Goal: Complete application form

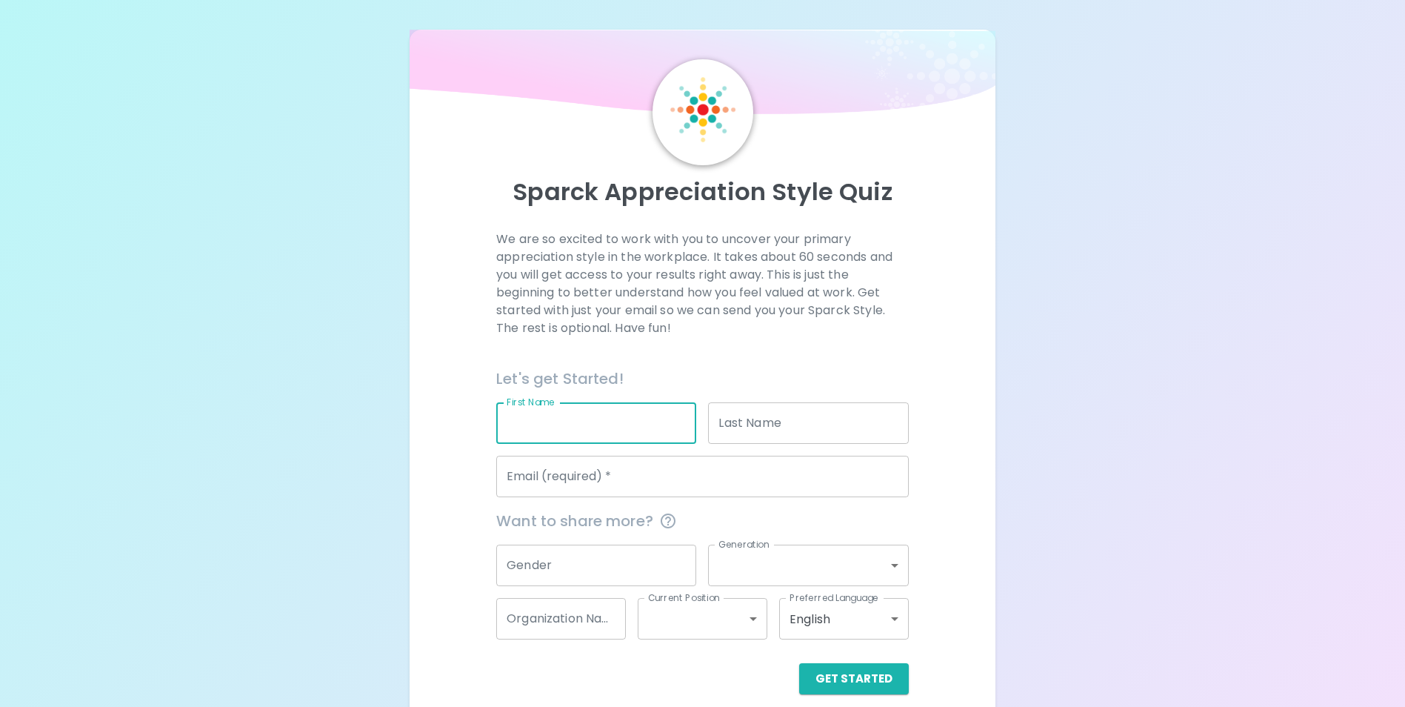
click at [634, 417] on input "First Name" at bounding box center [596, 422] width 200 height 41
type input "[PERSON_NAME]"
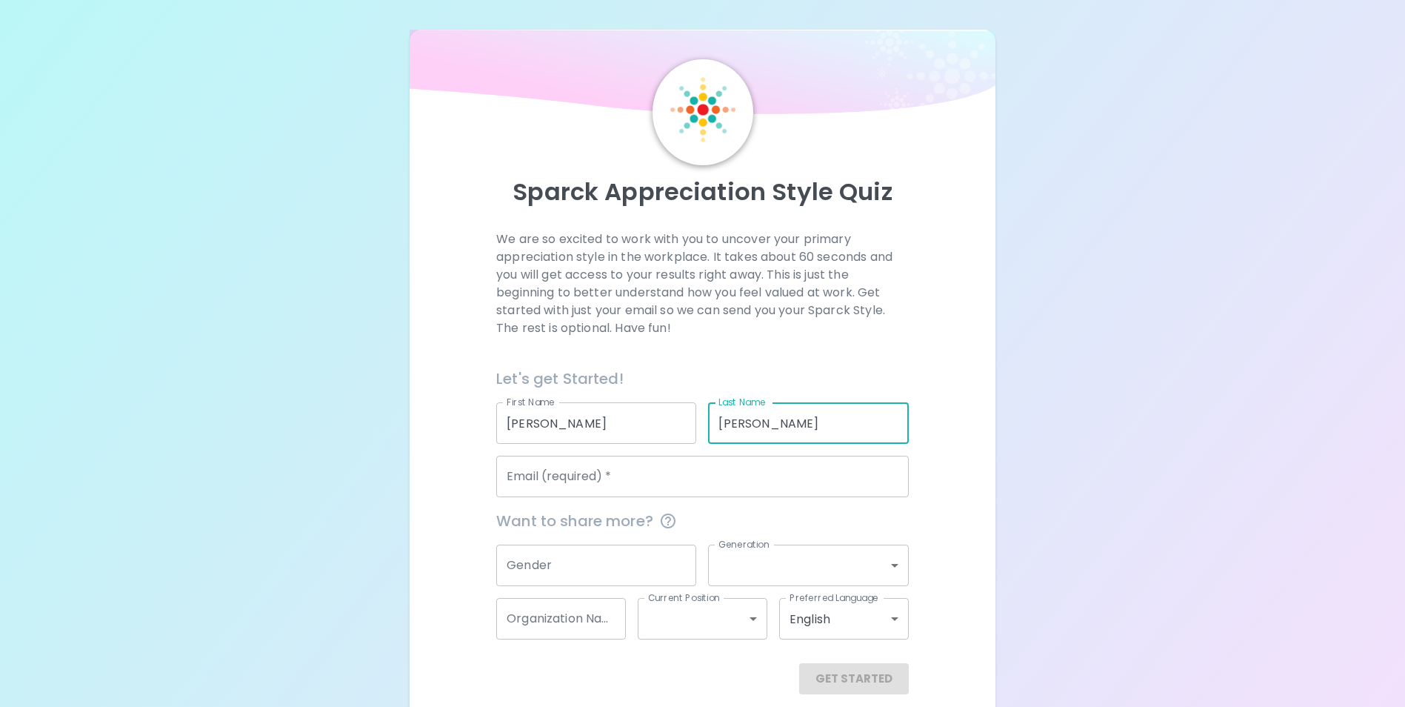
type input "[PERSON_NAME]"
click at [575, 479] on input "Email (required)   *" at bounding box center [702, 475] width 413 height 41
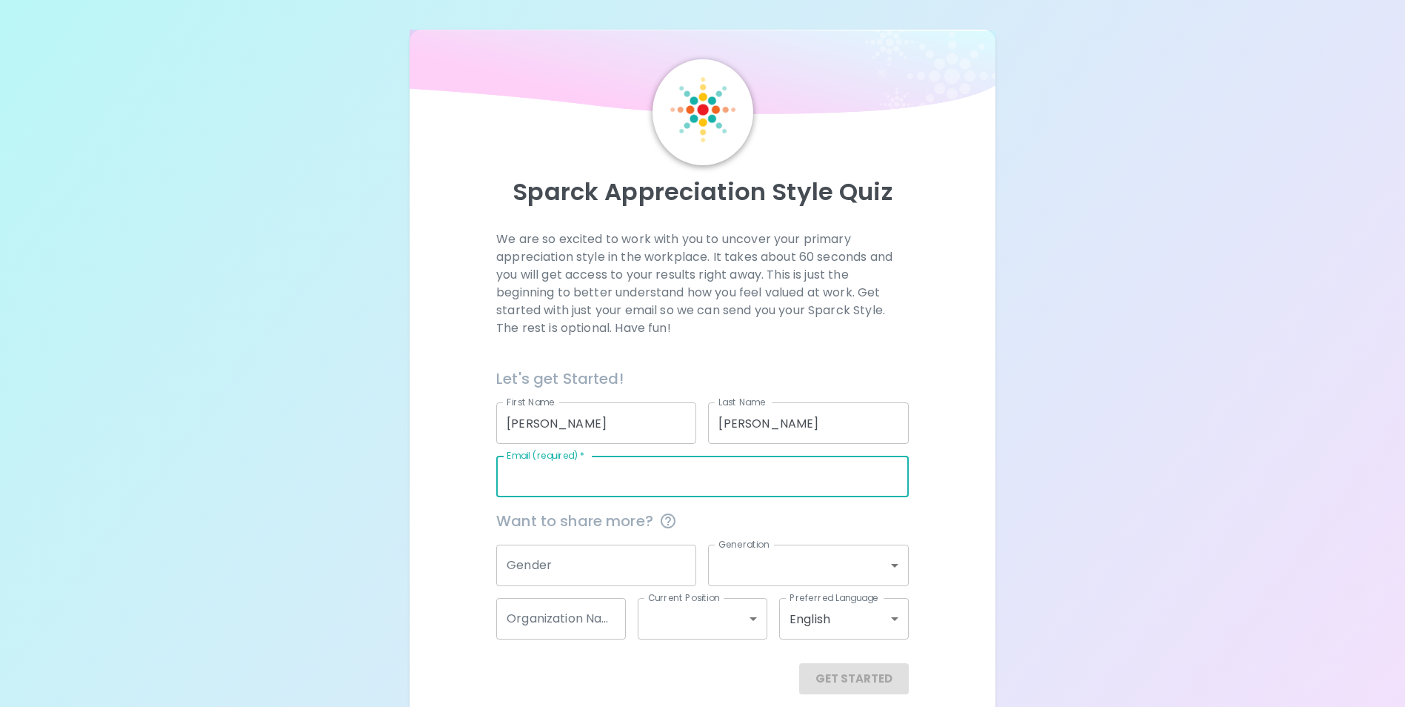
type input "[PERSON_NAME][EMAIL_ADDRESS][PERSON_NAME][DOMAIN_NAME]"
click at [563, 565] on input "Gender" at bounding box center [596, 564] width 200 height 41
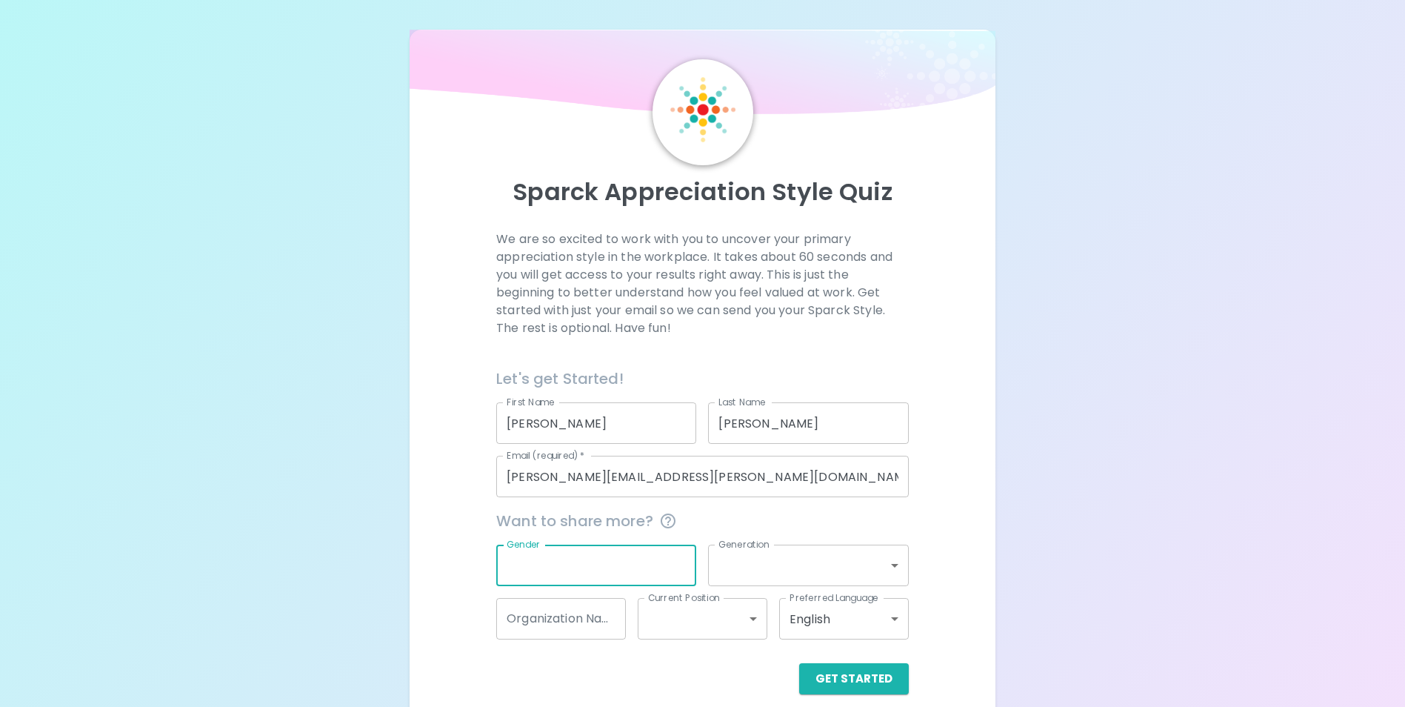
scroll to position [17, 0]
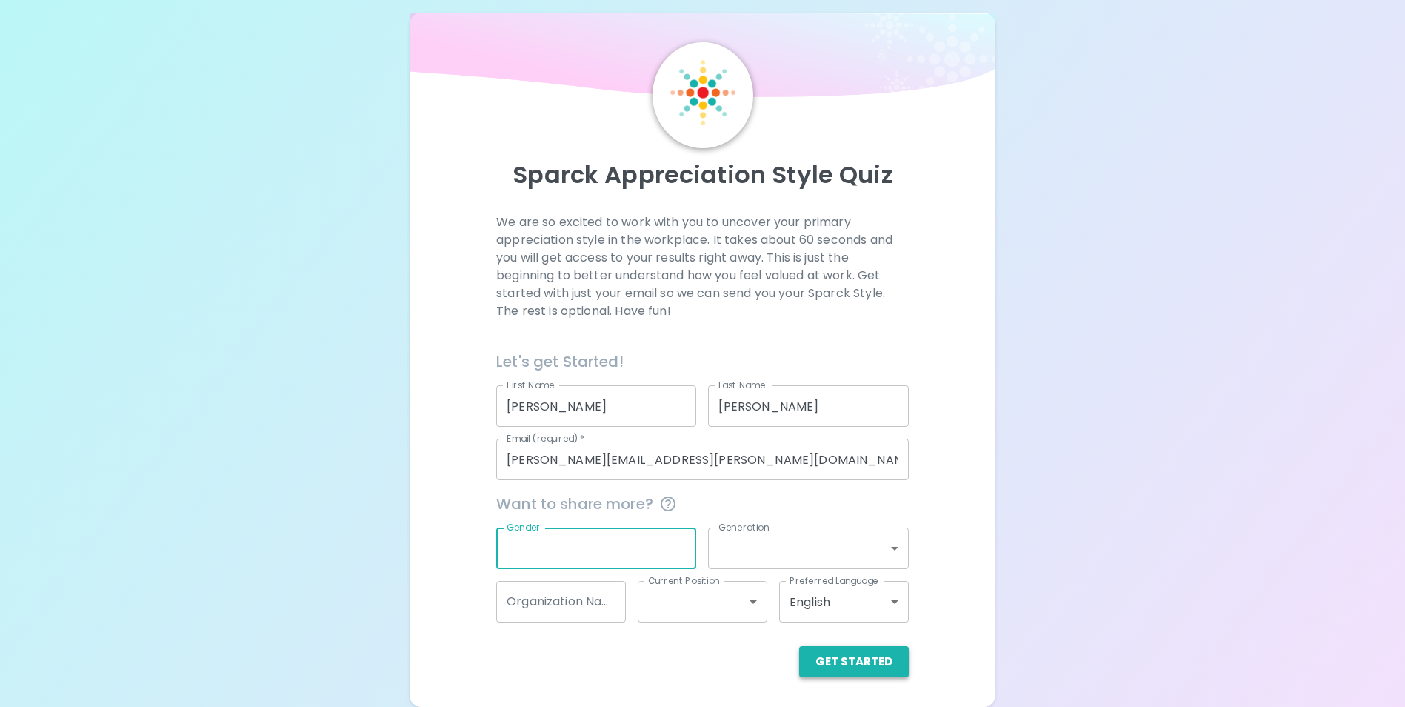
click at [844, 664] on button "Get Started" at bounding box center [854, 661] width 110 height 31
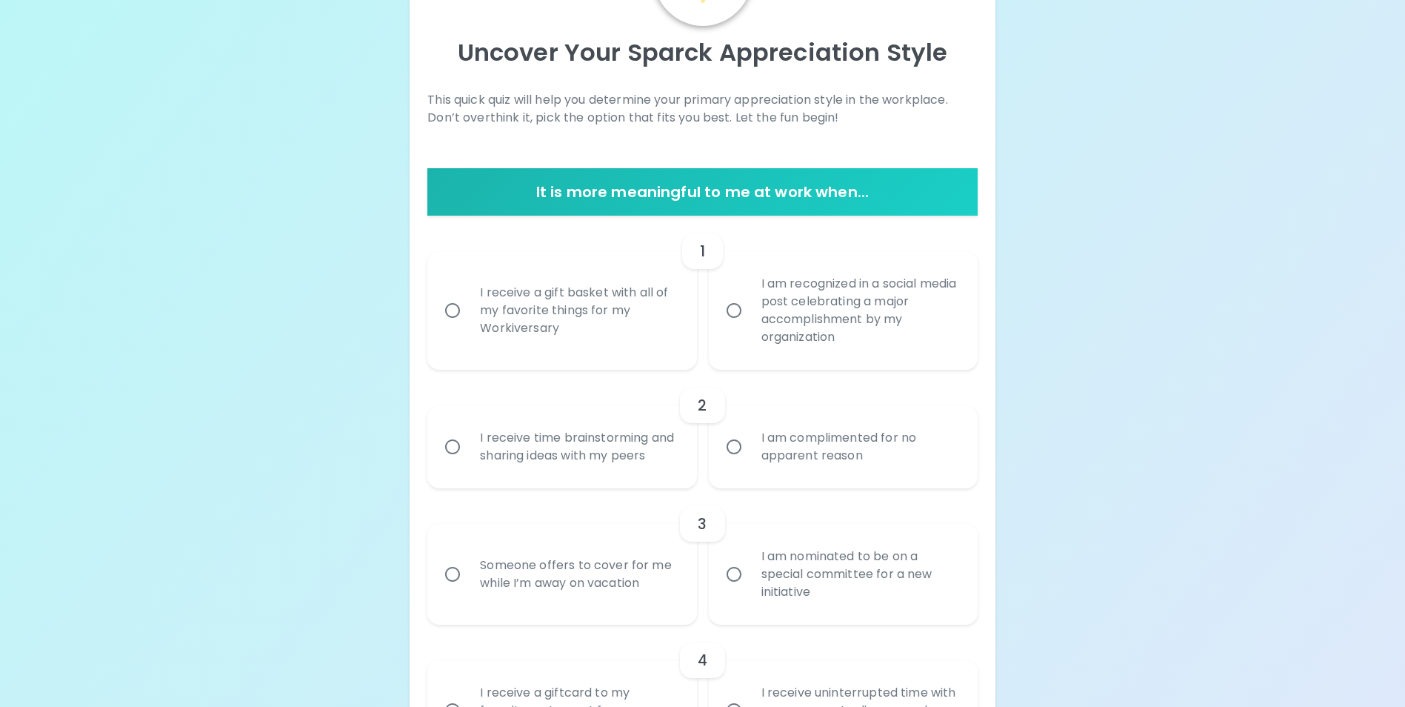
scroll to position [165, 0]
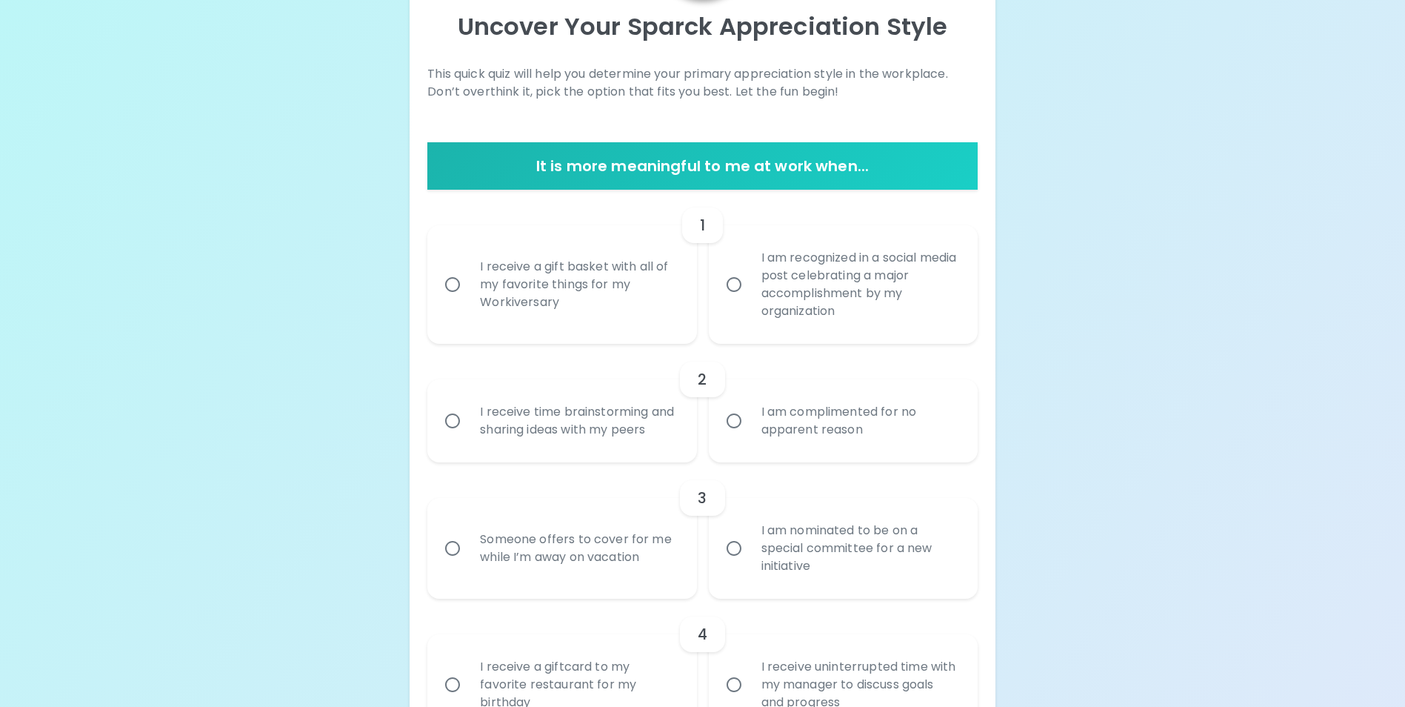
click at [450, 282] on input "I receive a gift basket with all of my favorite things for my Workiversary" at bounding box center [452, 284] width 31 height 31
radio input "true"
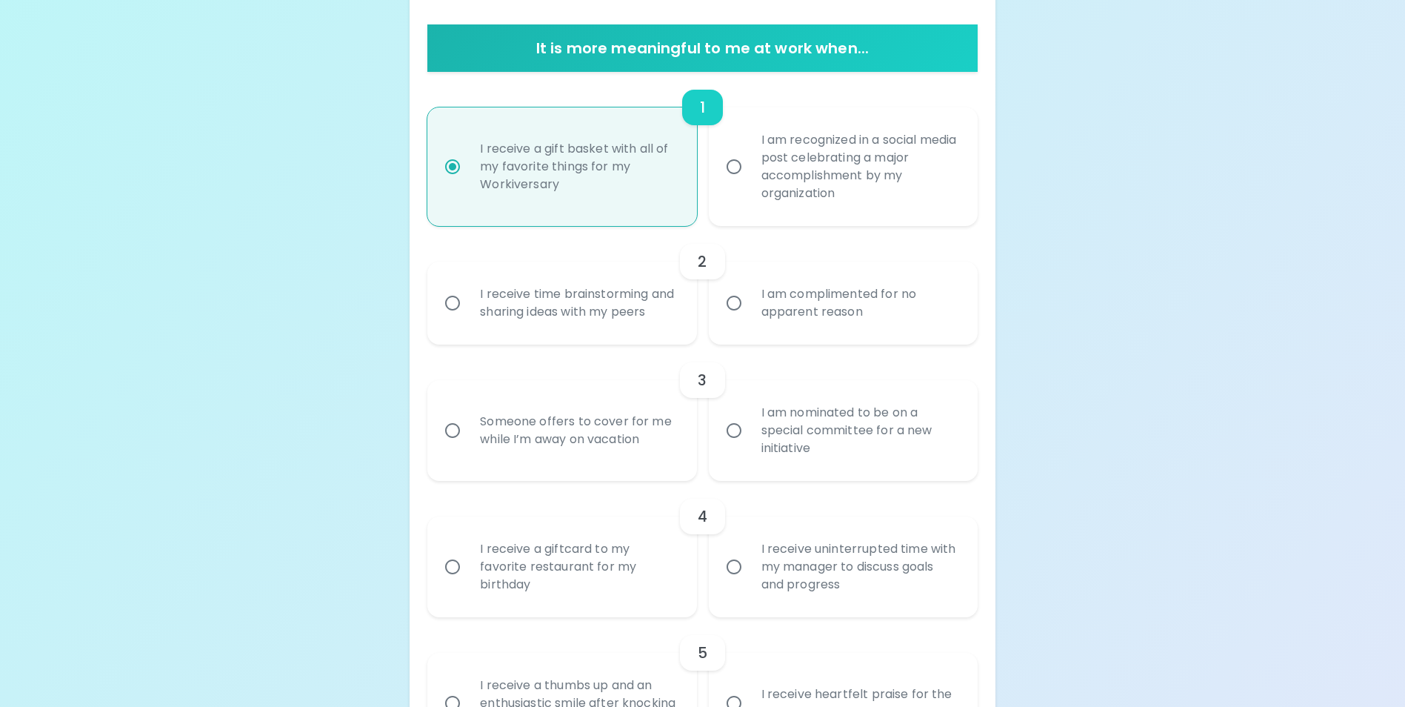
scroll to position [284, 0]
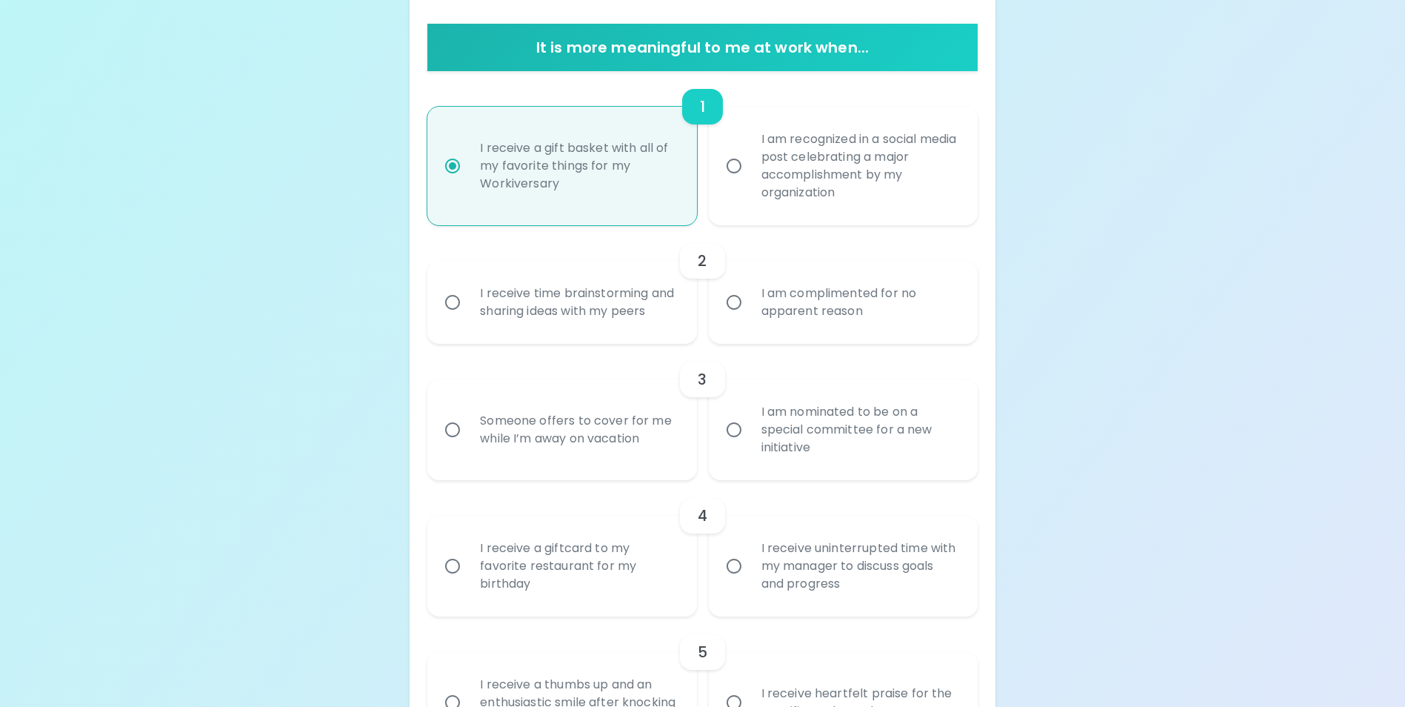
click at [805, 330] on div "I am complimented for no apparent reason" at bounding box center [860, 302] width 220 height 71
click at [750, 318] on input "I am complimented for no apparent reason" at bounding box center [733, 302] width 31 height 31
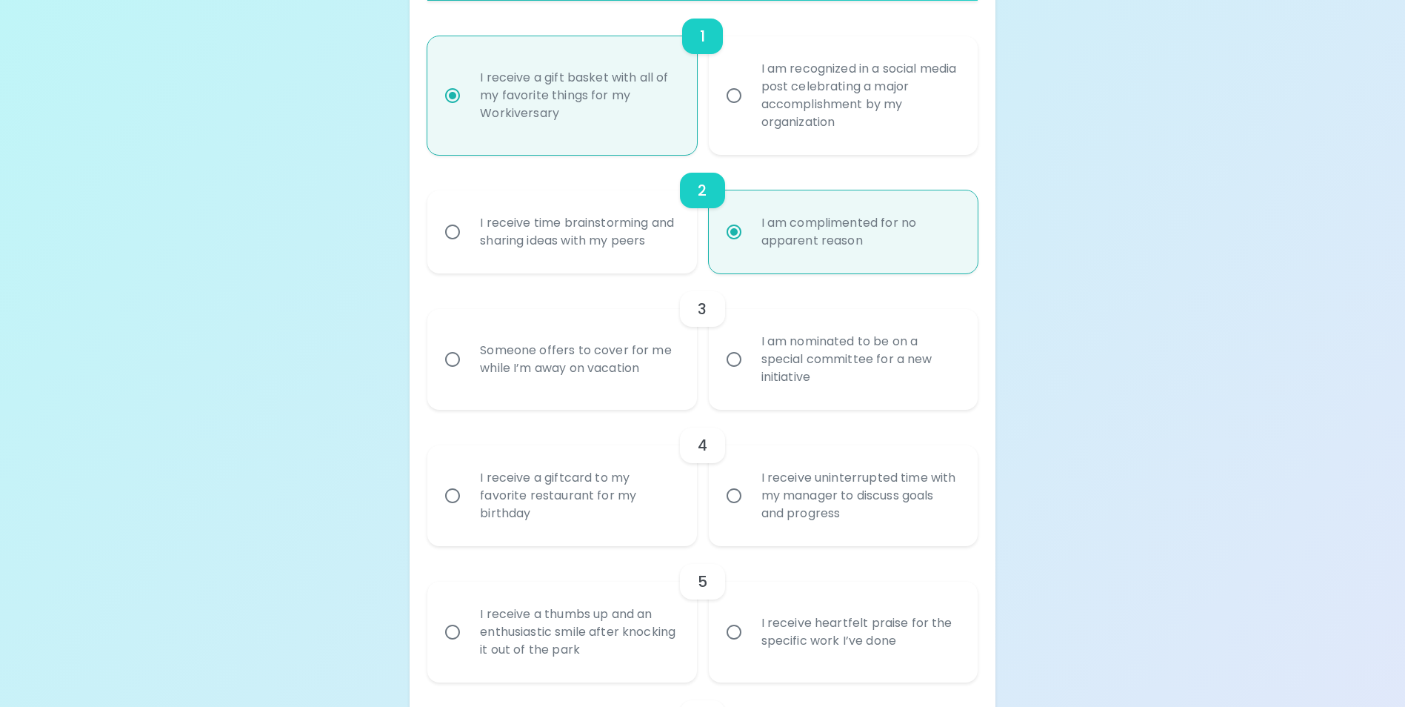
scroll to position [402, 0]
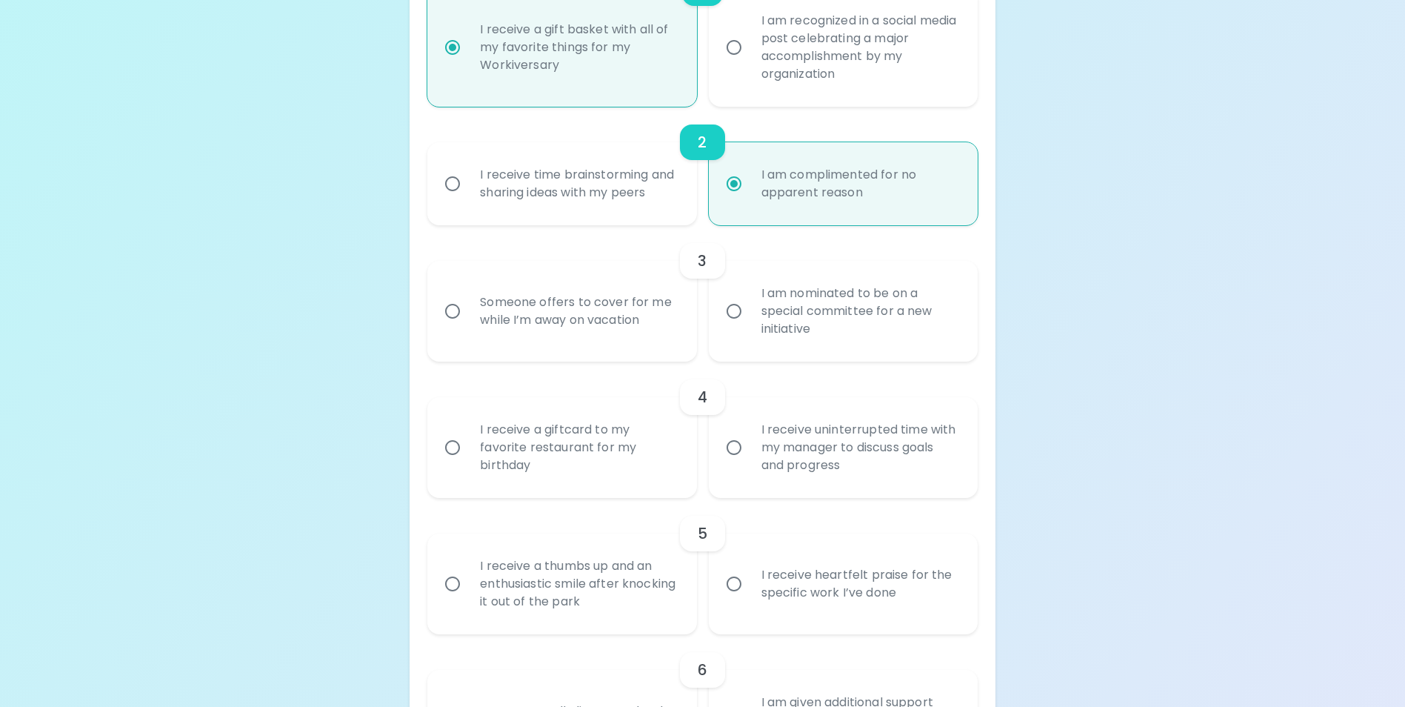
radio input "true"
click at [805, 353] on div "I am nominated to be on a special committee for a new initiative" at bounding box center [860, 311] width 220 height 89
click at [750, 327] on input "I am nominated to be on a special committee for a new initiative" at bounding box center [733, 311] width 31 height 31
radio input "false"
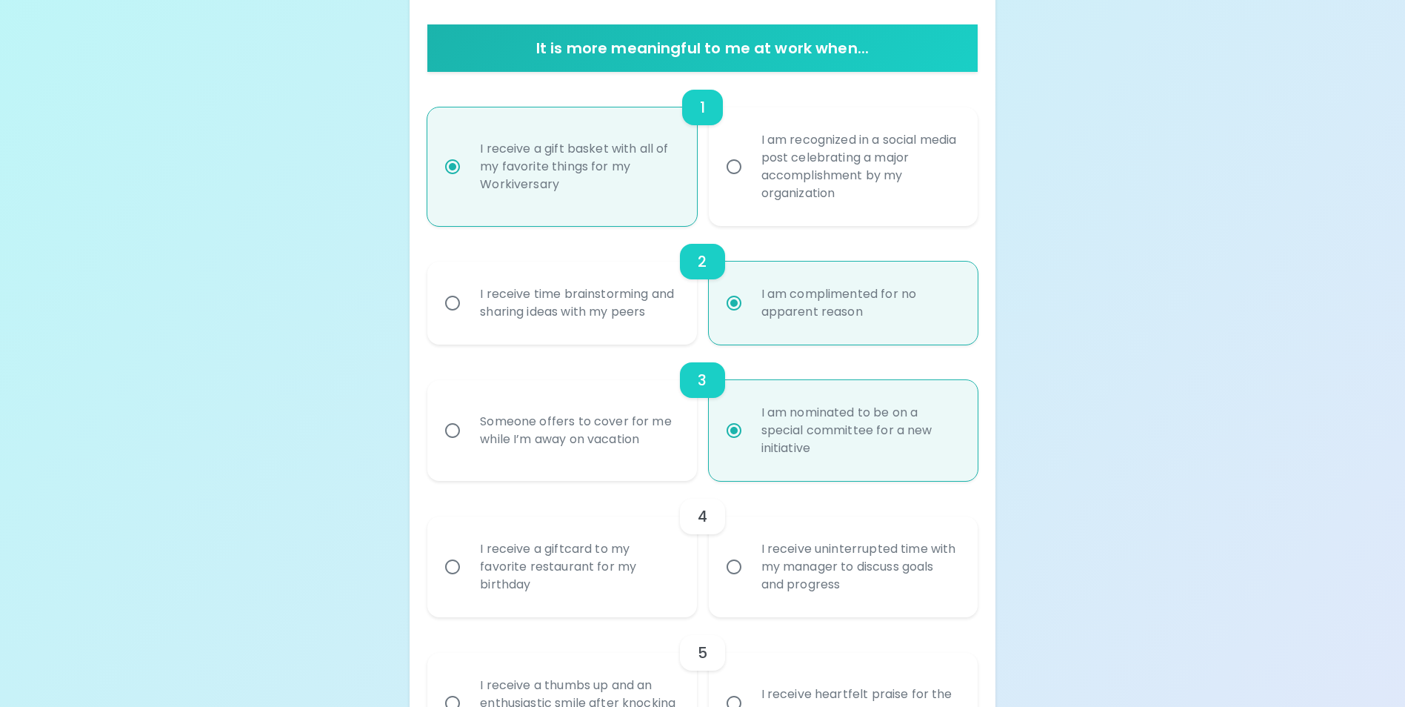
scroll to position [447, 0]
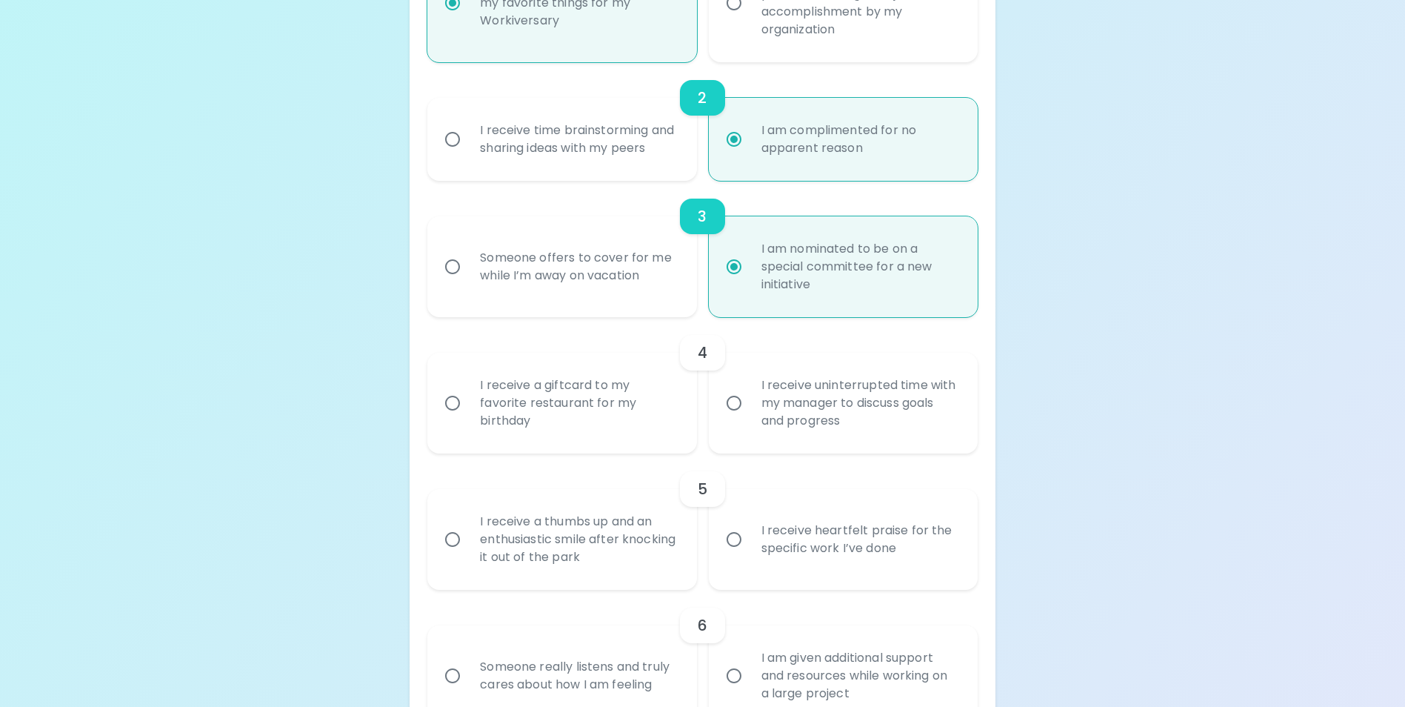
radio input "true"
click at [622, 424] on div "I receive a giftcard to my favorite restaurant for my birthday" at bounding box center [578, 402] width 220 height 89
click at [468, 418] on input "I receive a giftcard to my favorite restaurant for my birthday" at bounding box center [452, 402] width 31 height 31
radio input "false"
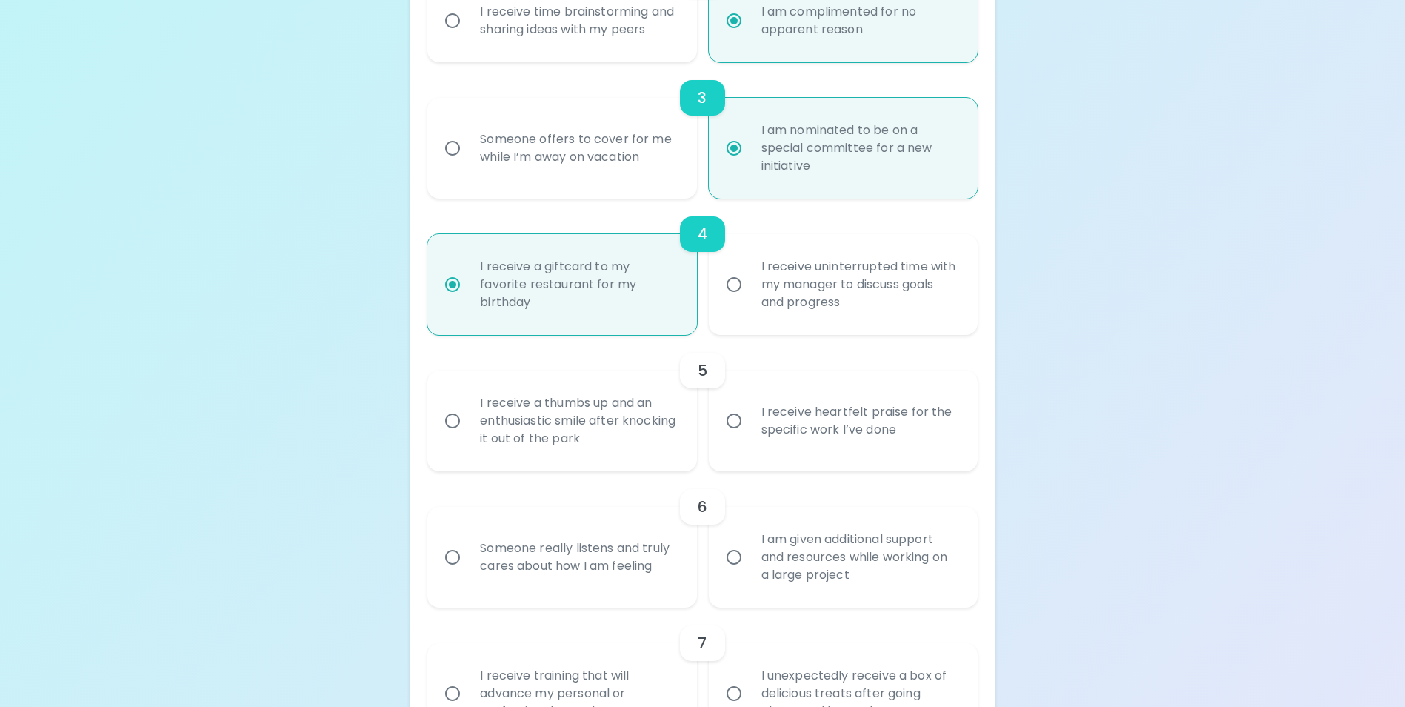
scroll to position [639, 0]
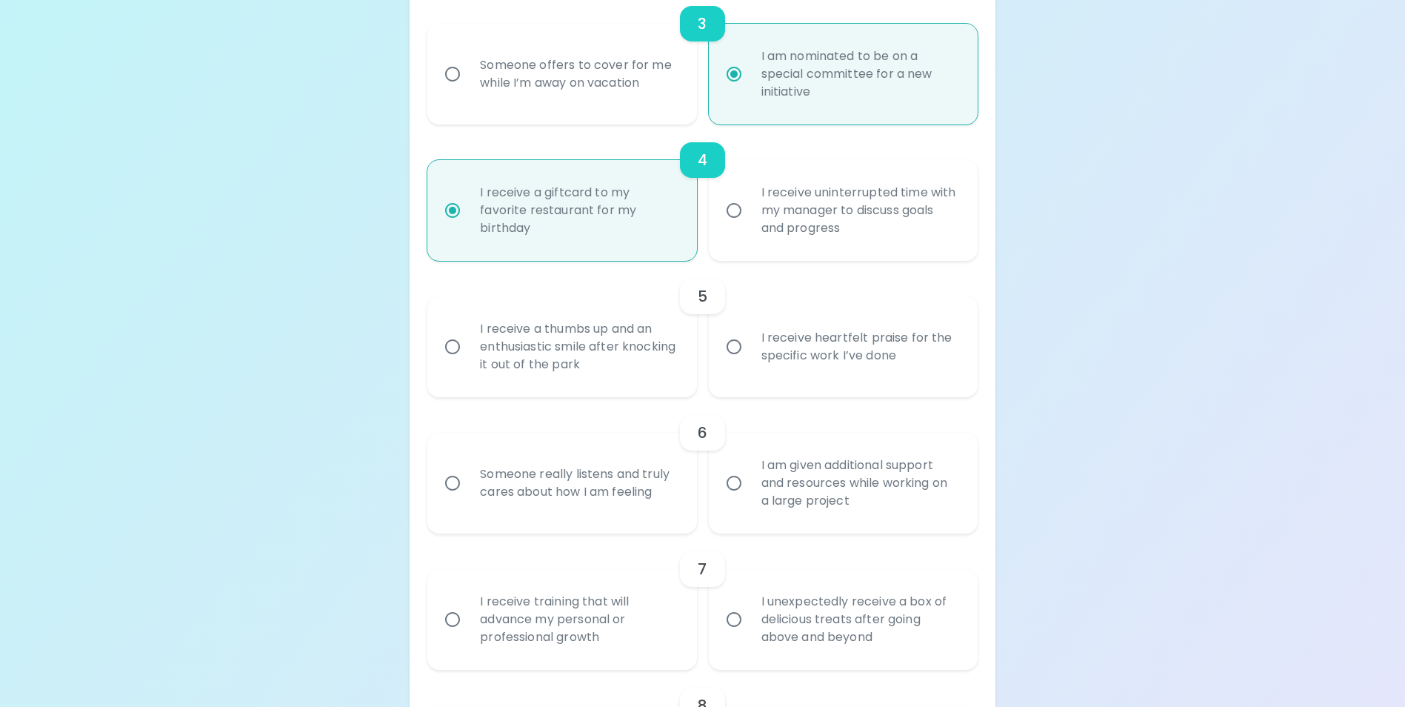
radio input "true"
click at [788, 373] on div "I receive heartfelt praise for the specific work I’ve done" at bounding box center [860, 346] width 220 height 71
click at [750, 362] on input "I receive heartfelt praise for the specific work I’ve done" at bounding box center [733, 346] width 31 height 31
radio input "false"
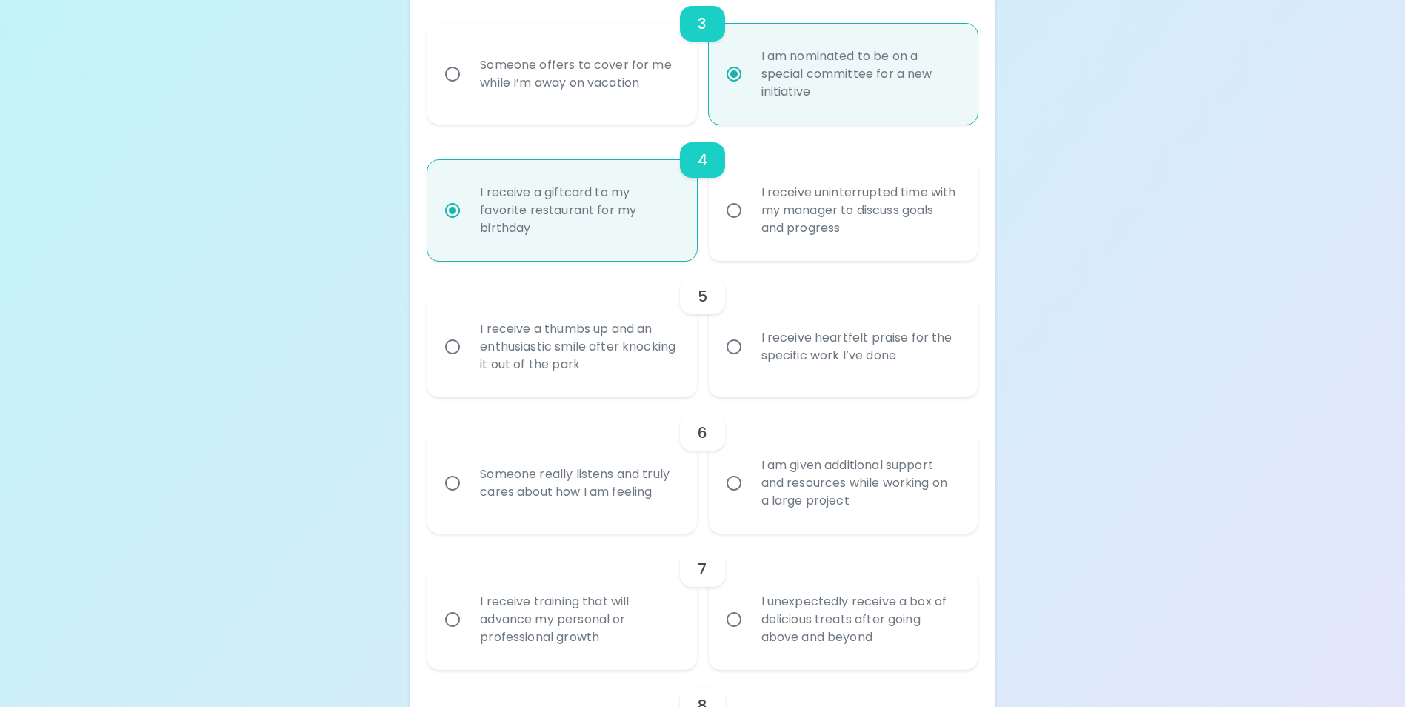
radio input "false"
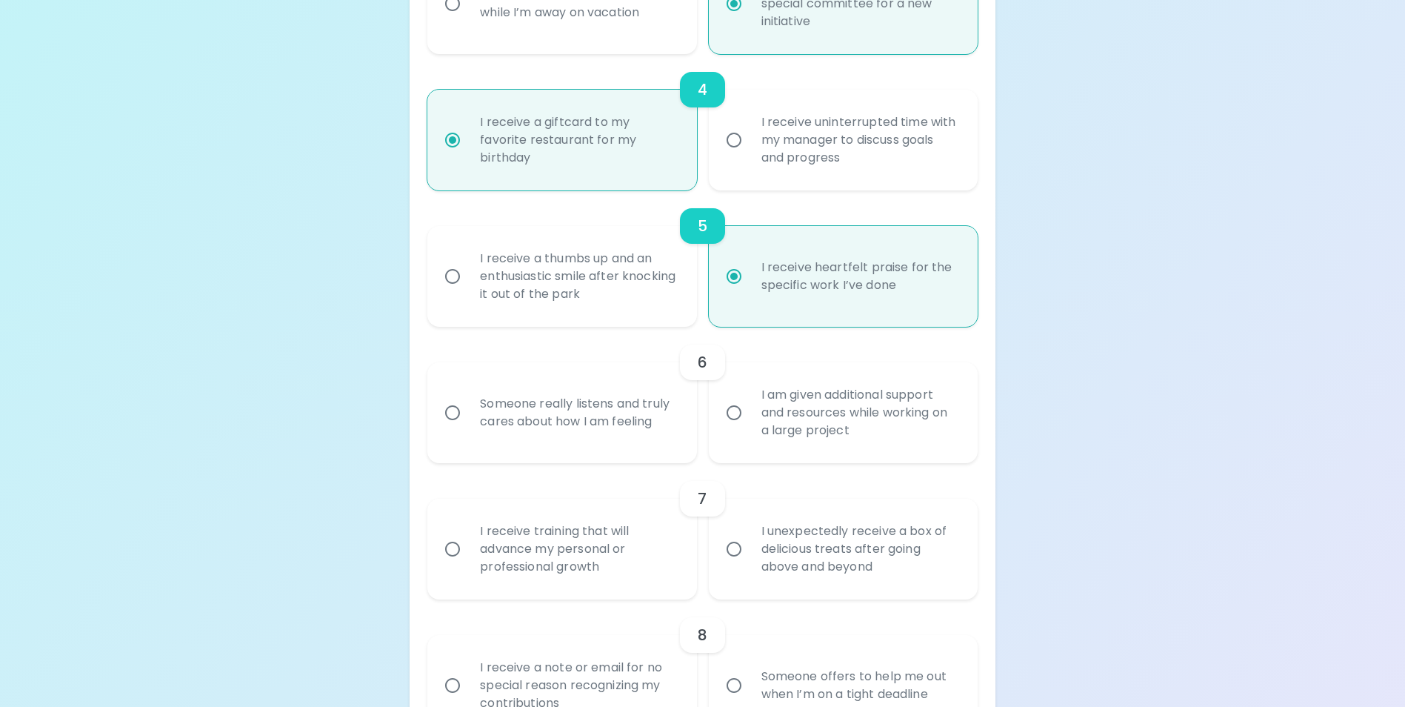
scroll to position [758, 0]
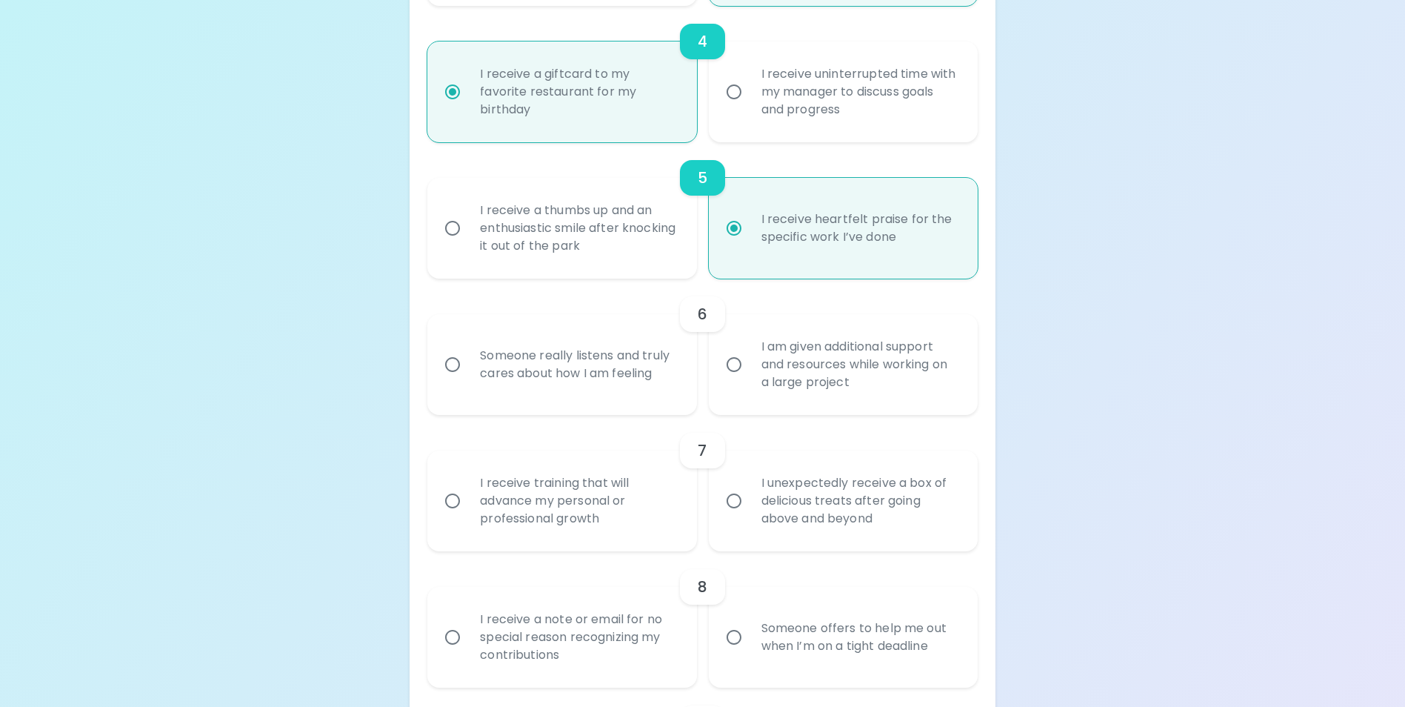
radio input "true"
click at [549, 400] on div "Someone really listens and truly cares about how I am feeling" at bounding box center [578, 364] width 220 height 71
click at [468, 380] on input "Someone really listens and truly cares about how I am feeling" at bounding box center [452, 364] width 31 height 31
radio input "false"
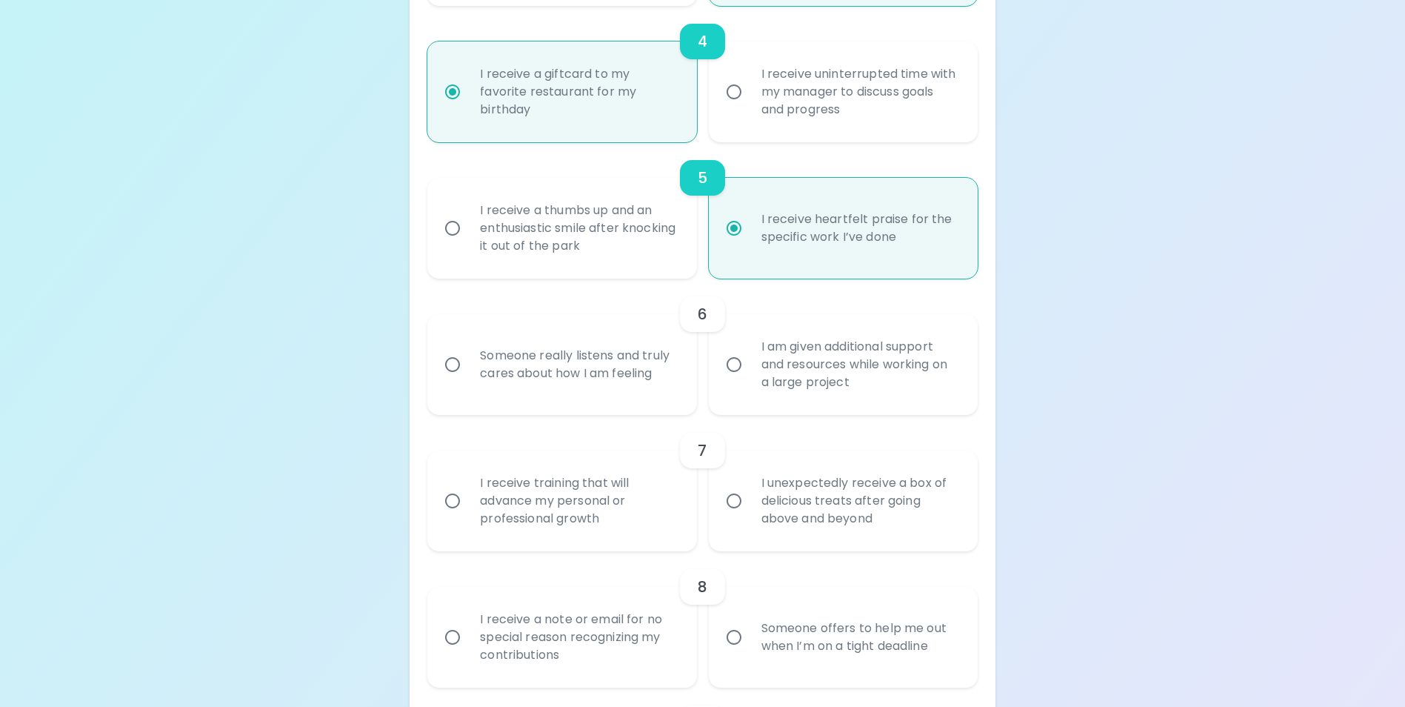
radio input "false"
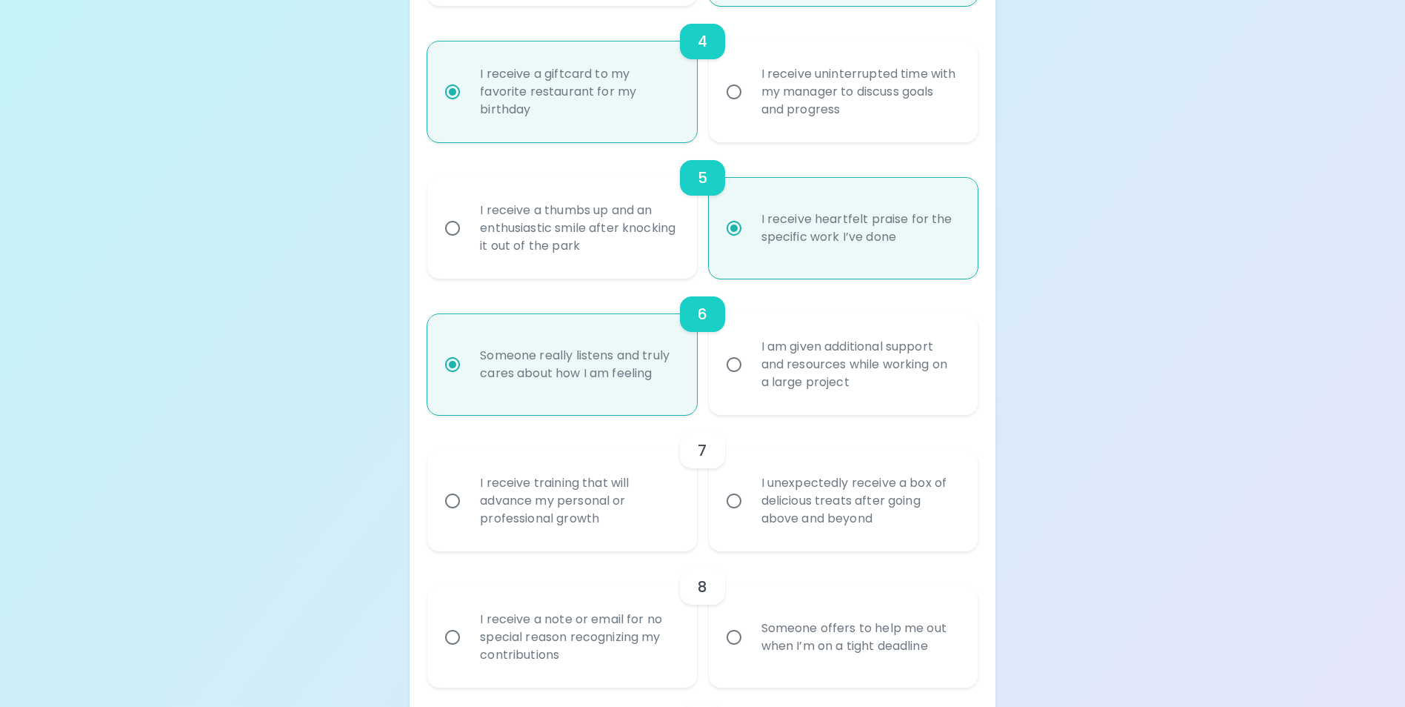
scroll to position [876, 0]
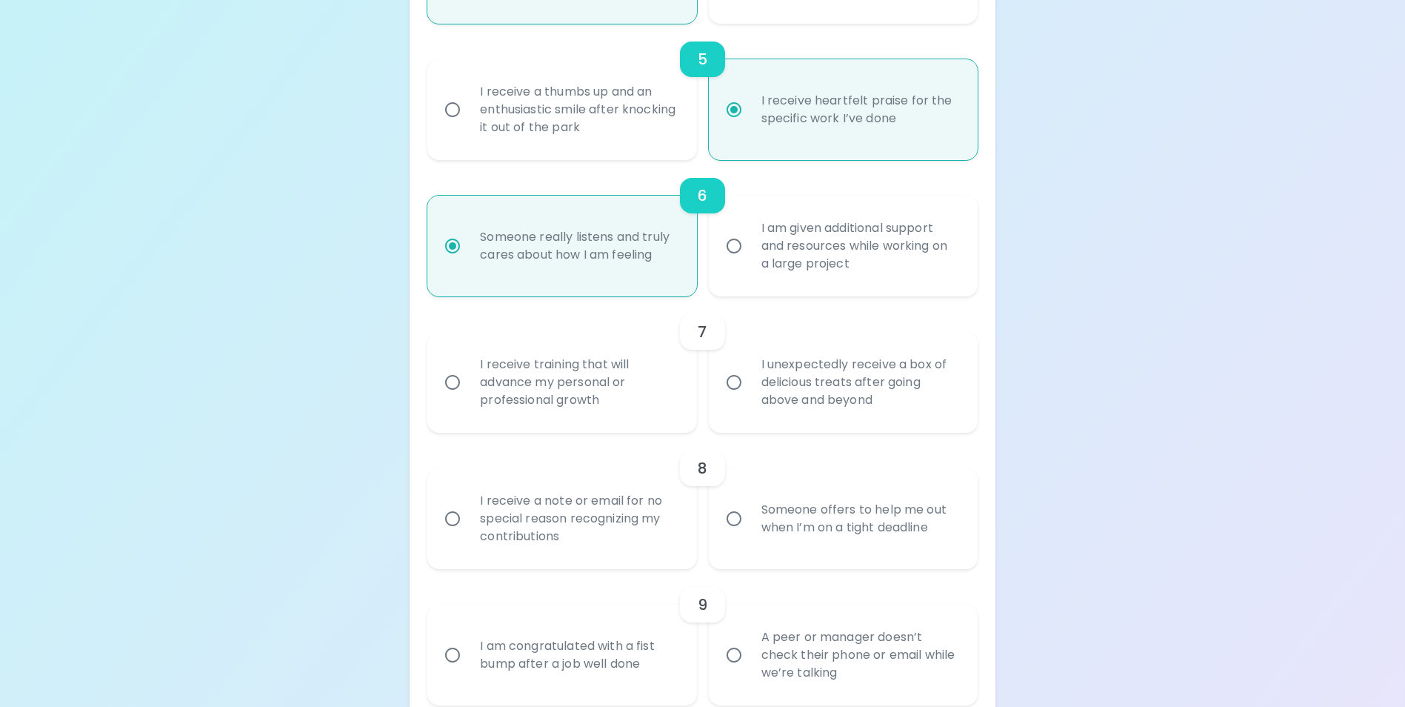
radio input "true"
click at [850, 402] on div "I unexpectedly receive a box of delicious treats after going above and beyond" at bounding box center [860, 382] width 220 height 89
click at [750, 398] on input "I unexpectedly receive a box of delicious treats after going above and beyond" at bounding box center [733, 382] width 31 height 31
radio input "false"
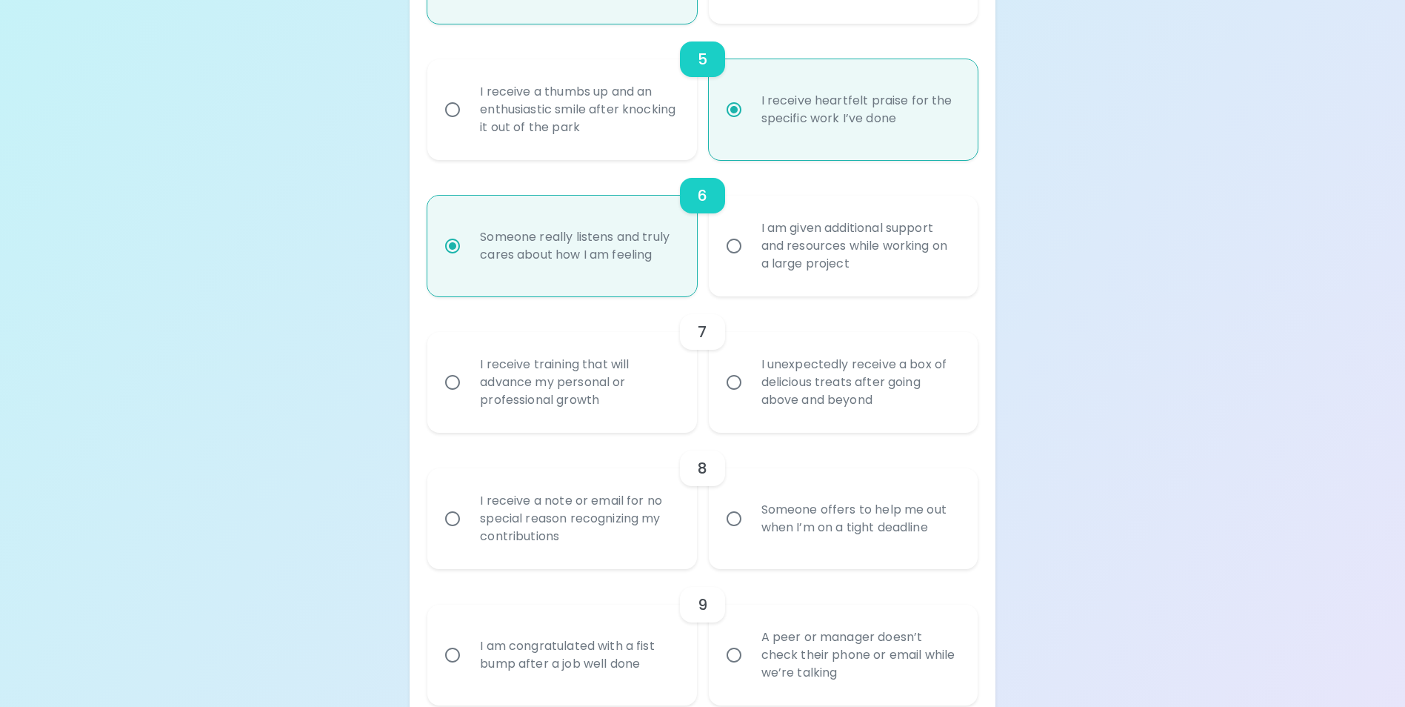
radio input "false"
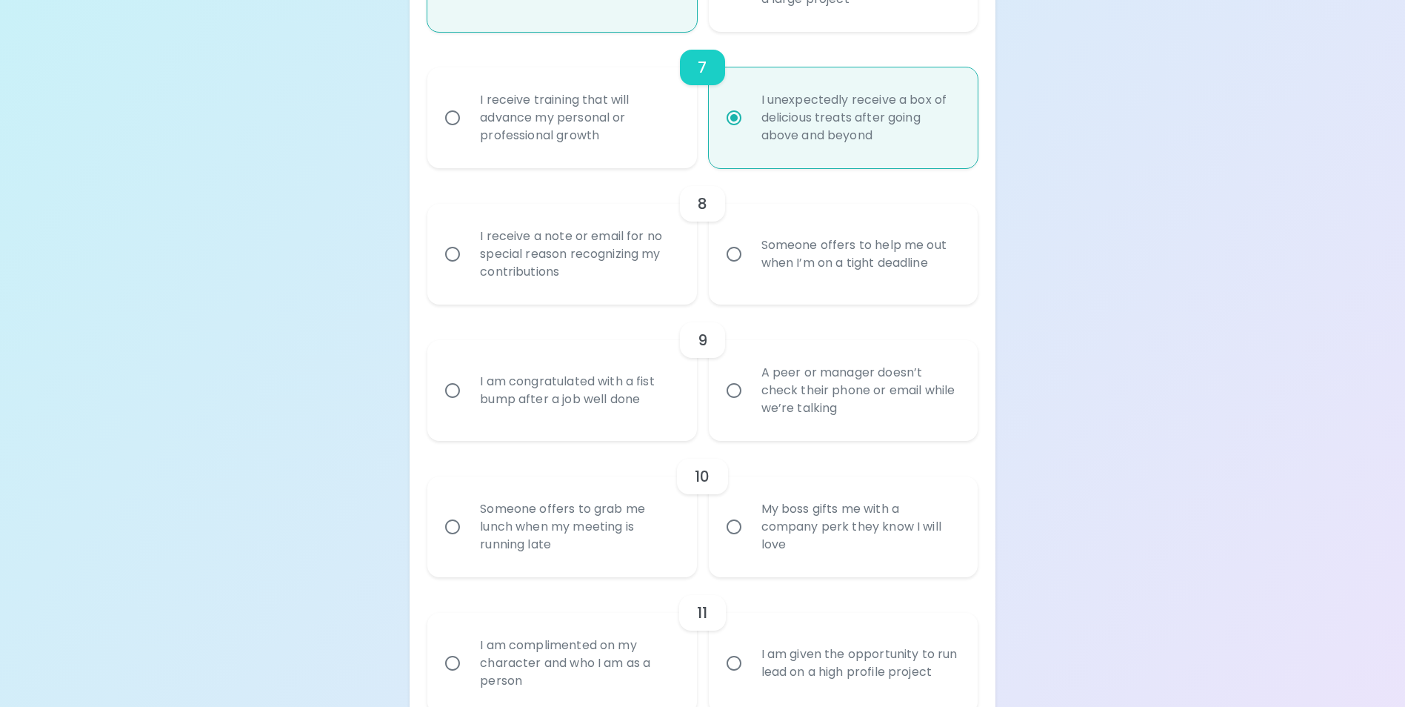
scroll to position [1143, 0]
radio input "true"
click at [573, 290] on div "I receive a note or email for no special reason recognizing my contributions" at bounding box center [578, 251] width 220 height 89
click at [468, 267] on input "I receive a note or email for no special reason recognizing my contributions" at bounding box center [452, 251] width 31 height 31
radio input "false"
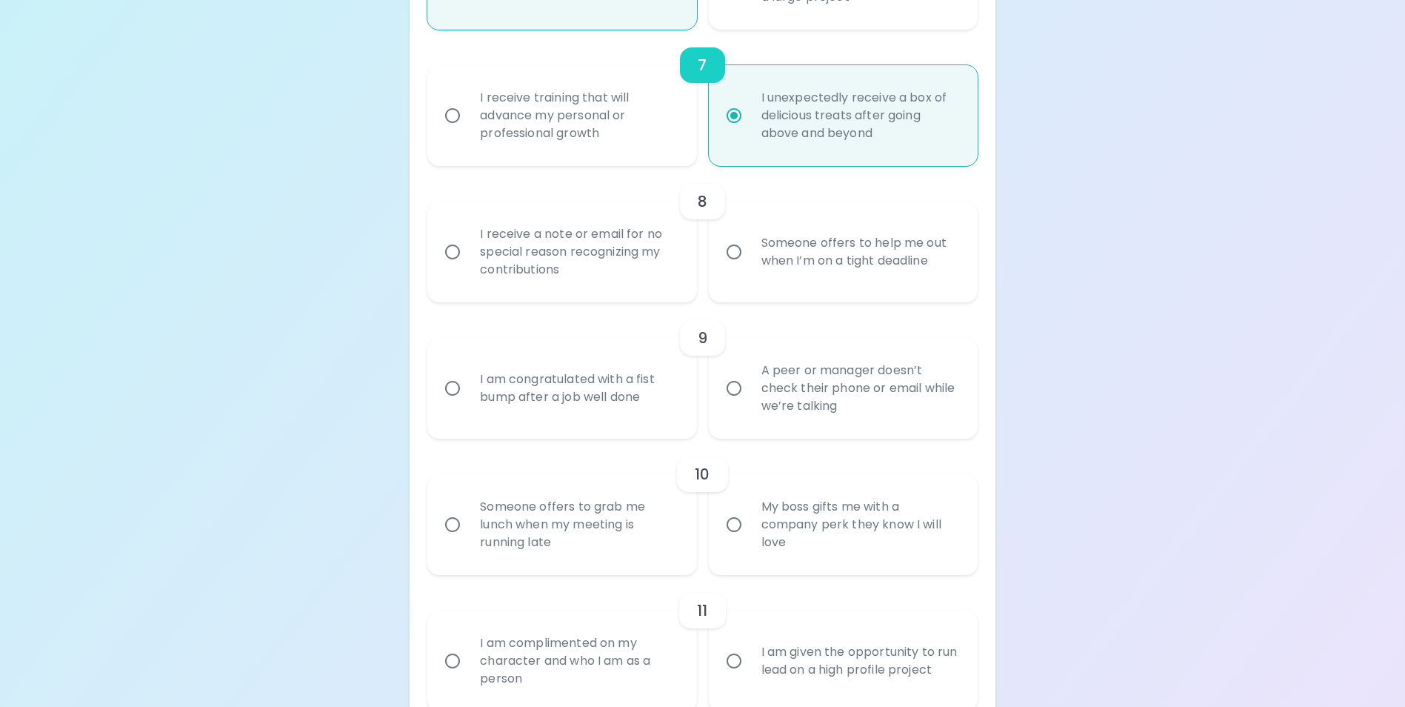
radio input "false"
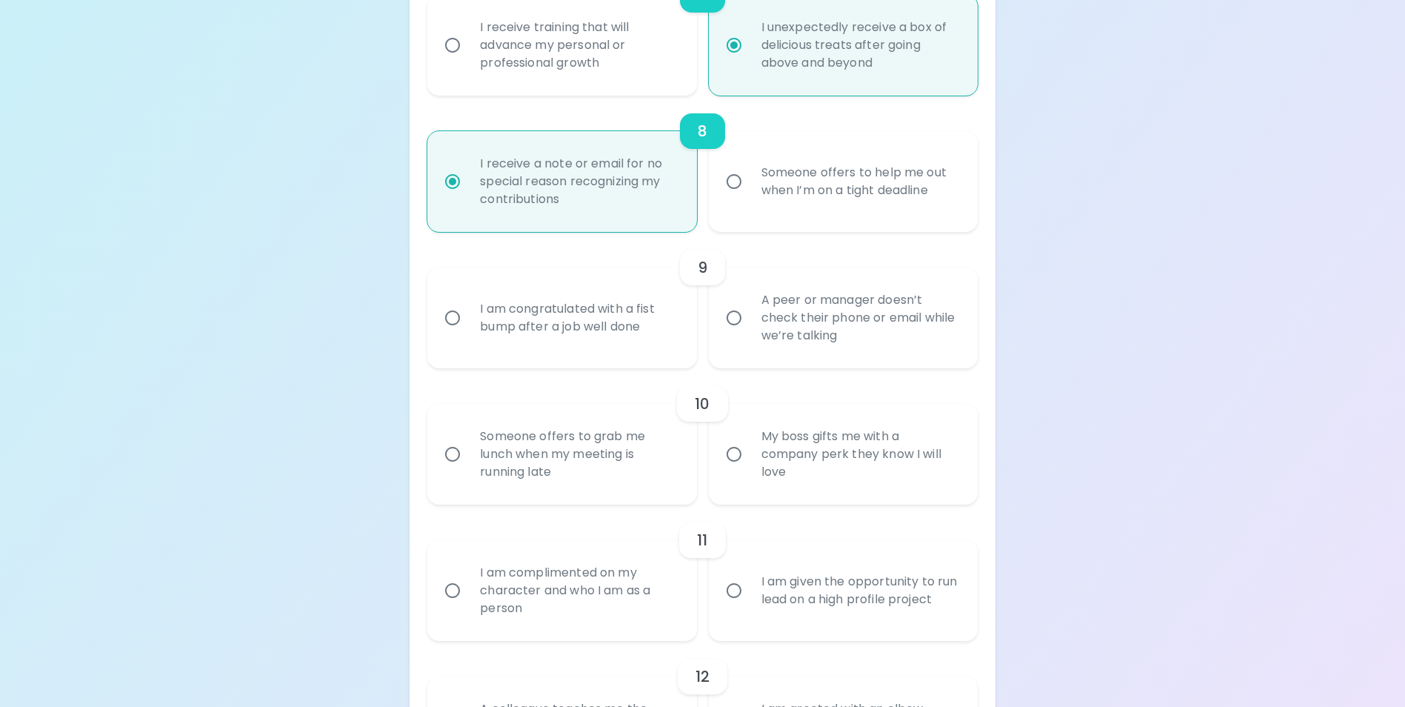
scroll to position [1261, 0]
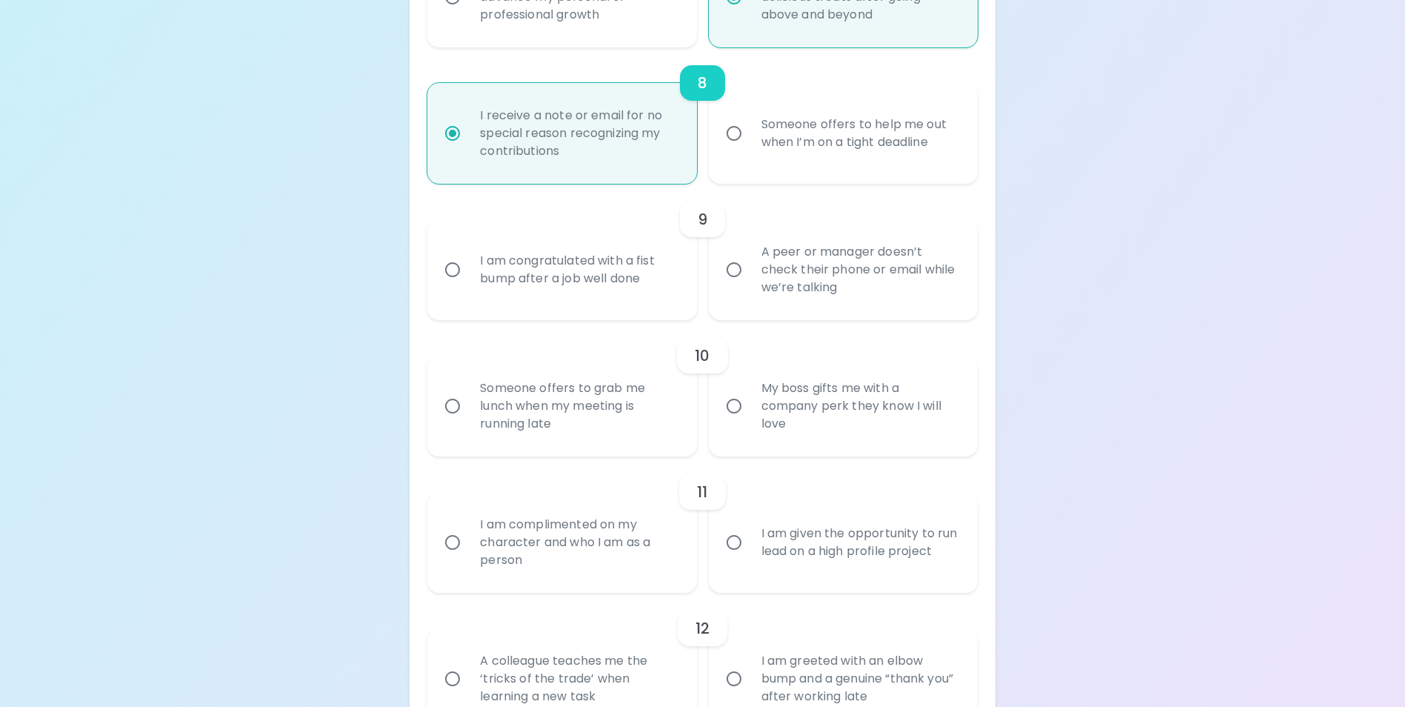
radio input "true"
click at [553, 305] on div "I am congratulated with a fist bump after a job well done" at bounding box center [578, 269] width 220 height 71
click at [468, 285] on input "I am congratulated with a fist bump after a job well done" at bounding box center [452, 269] width 31 height 31
radio input "false"
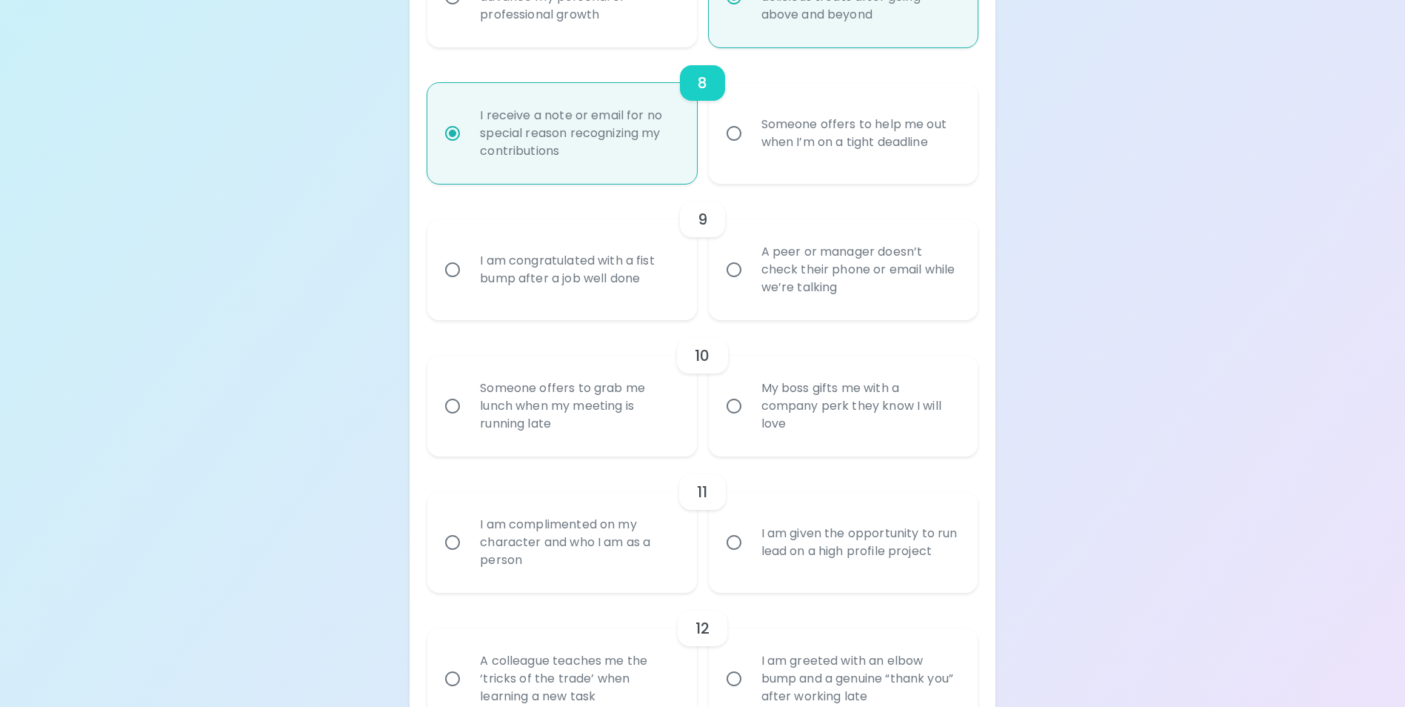
radio input "false"
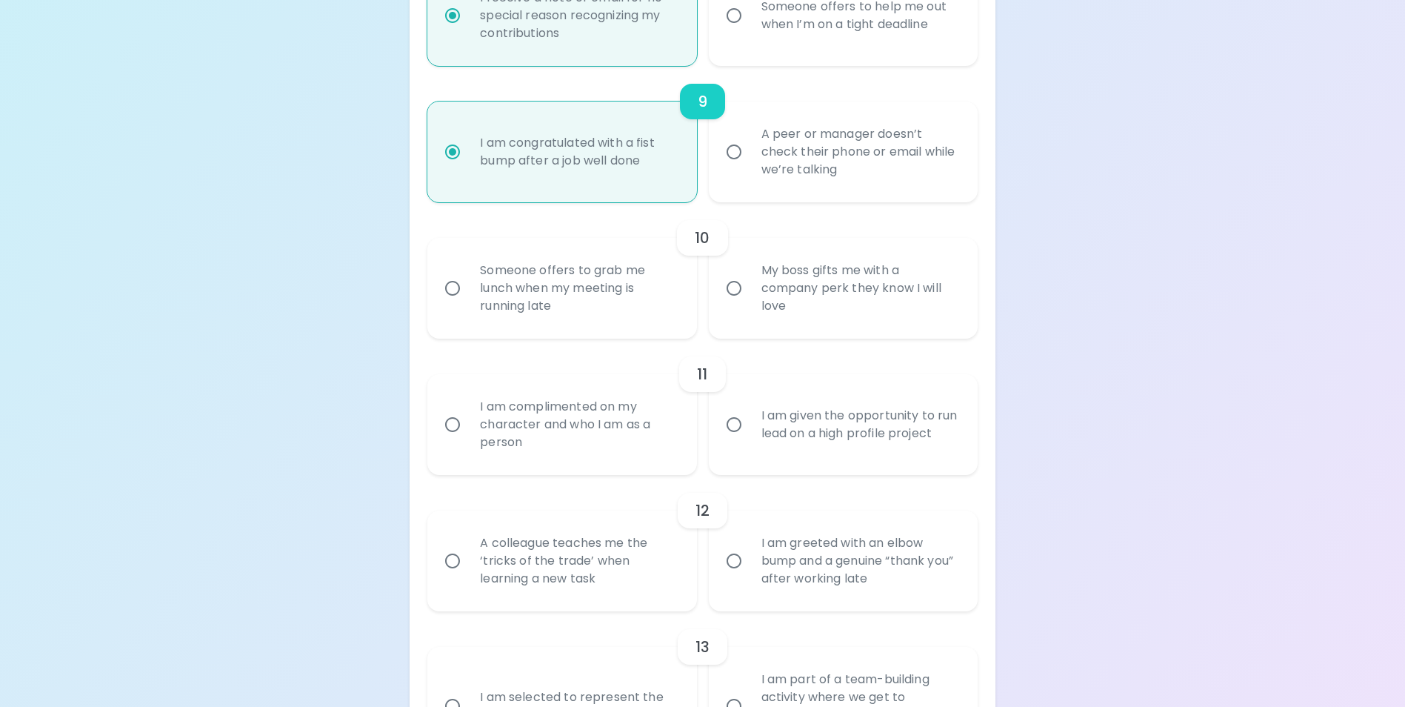
scroll to position [1380, 0]
radio input "true"
click at [573, 332] on div "Someone offers to grab me lunch when my meeting is running late" at bounding box center [578, 287] width 220 height 89
click at [468, 303] on input "Someone offers to grab me lunch when my meeting is running late" at bounding box center [452, 287] width 31 height 31
radio input "false"
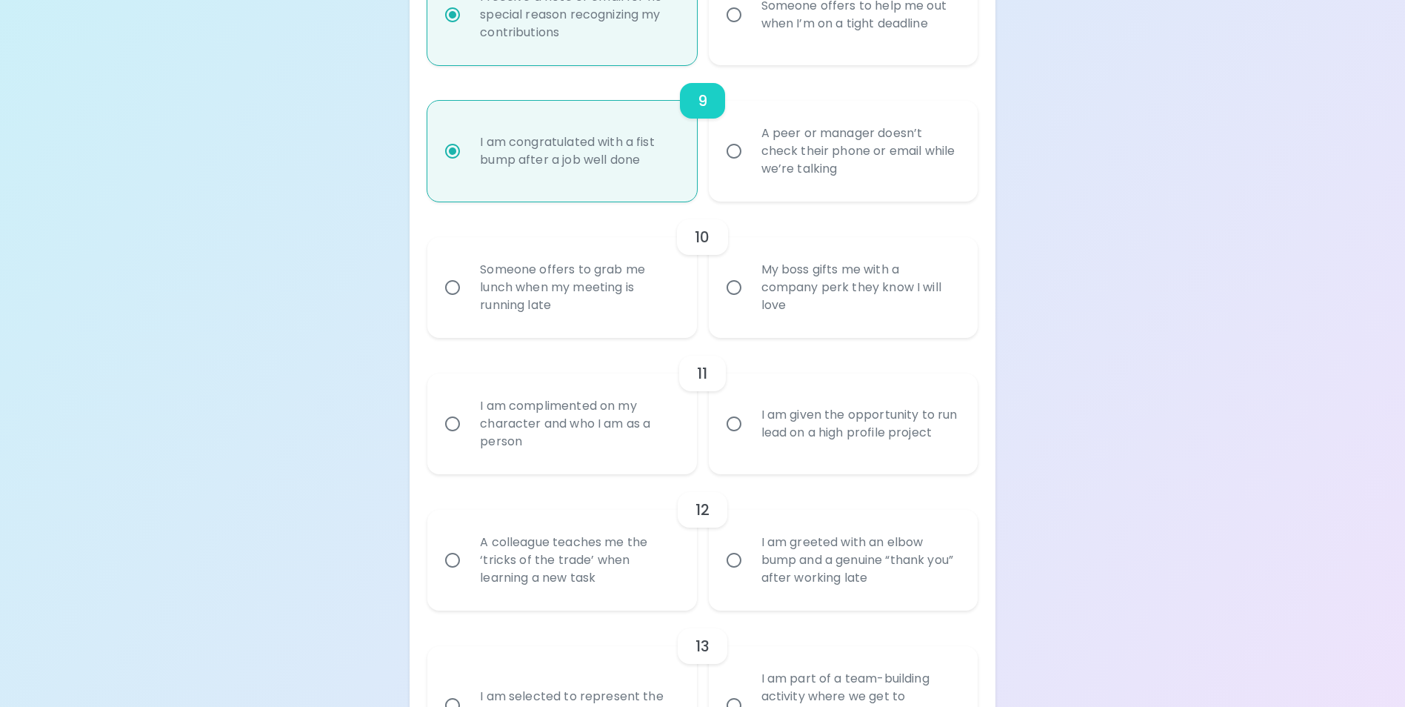
radio input "false"
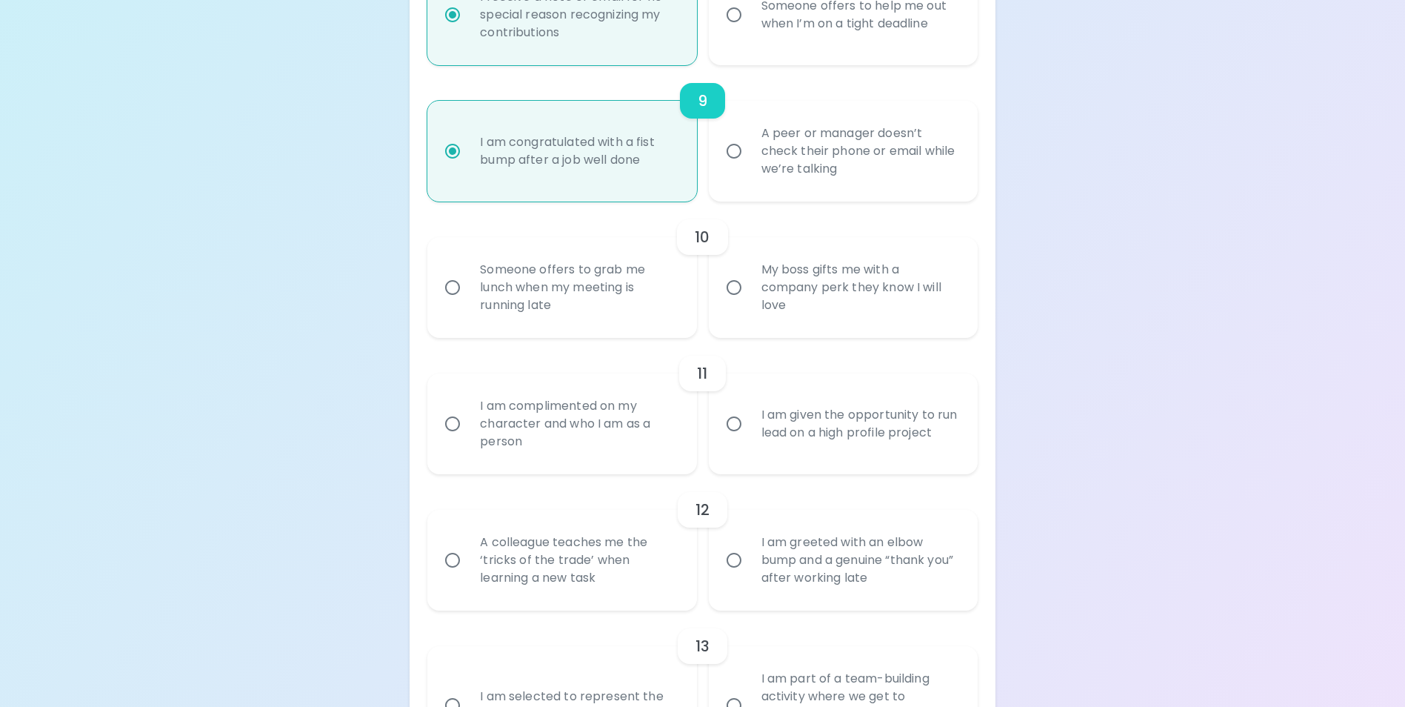
radio input "false"
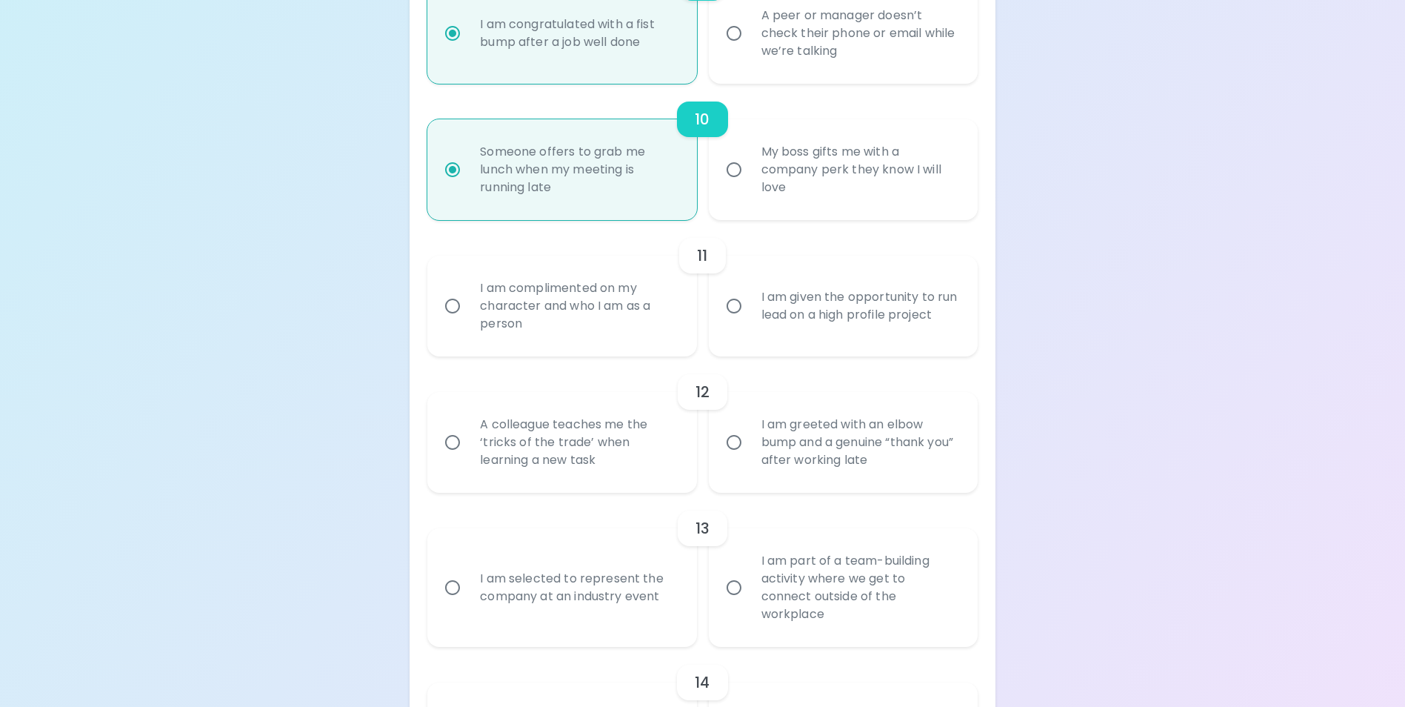
scroll to position [1498, 0]
radio input "true"
click at [576, 348] on div "I am complimented on my character and who I am as a person" at bounding box center [578, 305] width 220 height 89
click at [468, 321] on input "I am complimented on my character and who I am as a person" at bounding box center [452, 305] width 31 height 31
radio input "false"
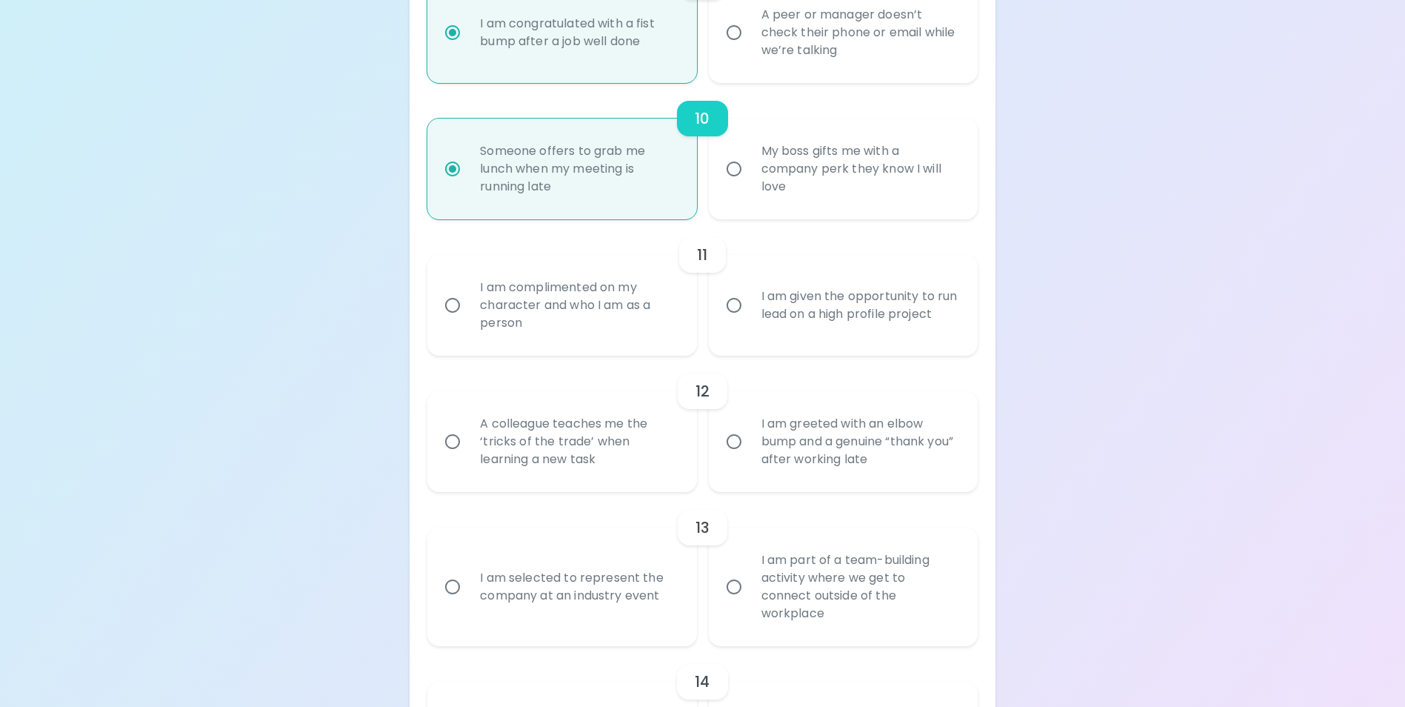
radio input "false"
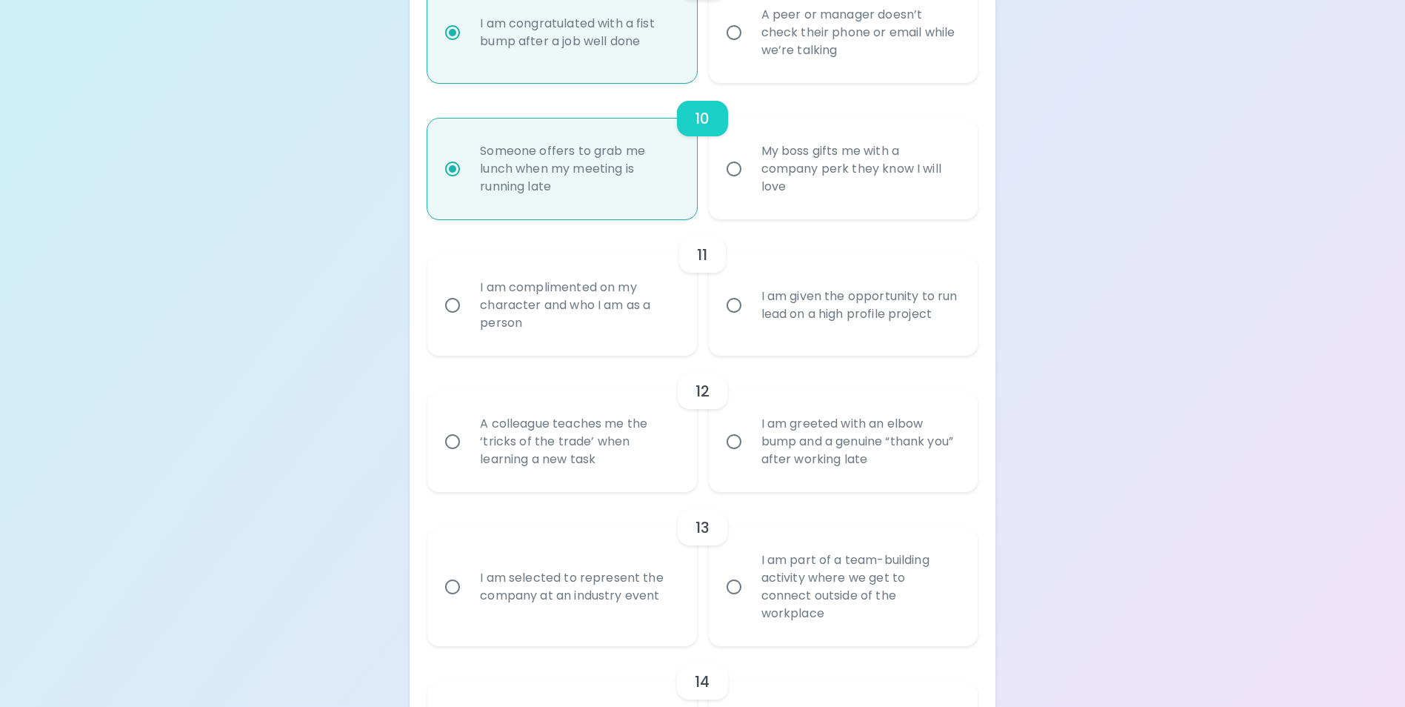
radio input "false"
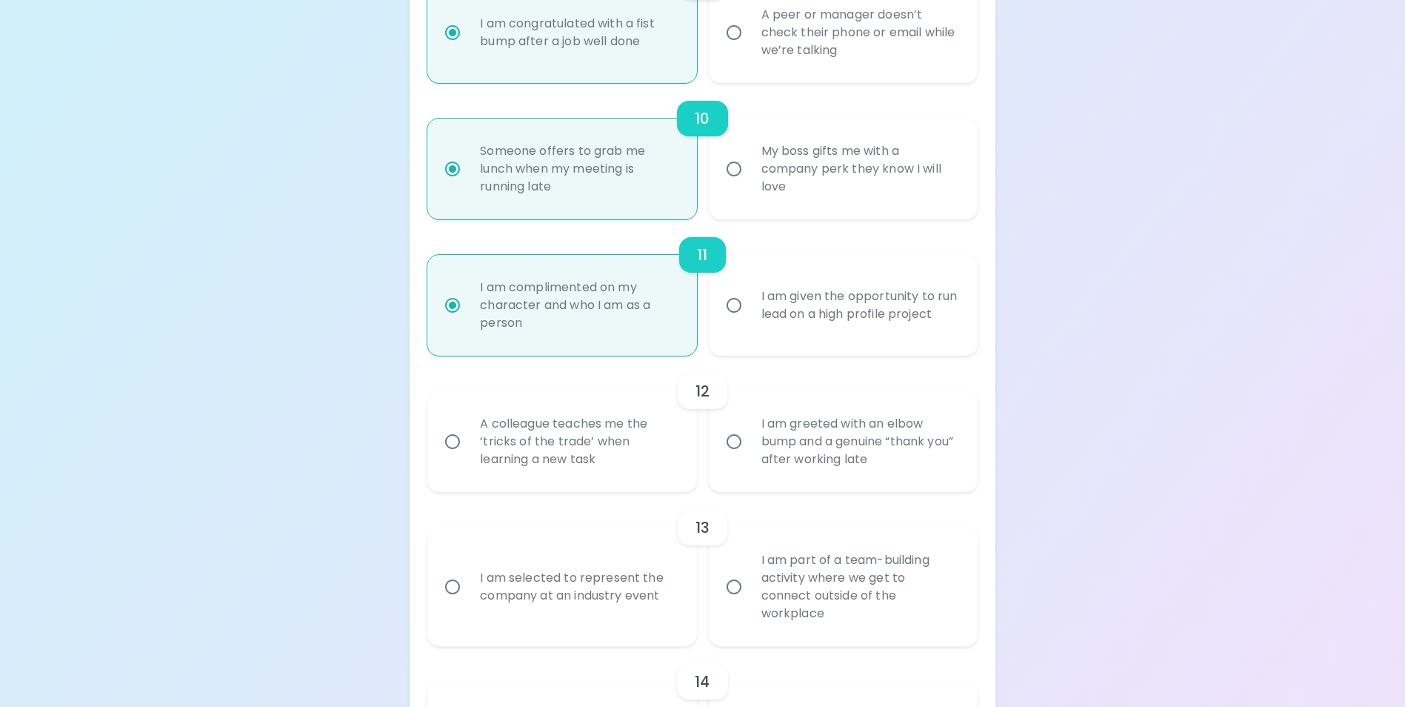
scroll to position [1617, 0]
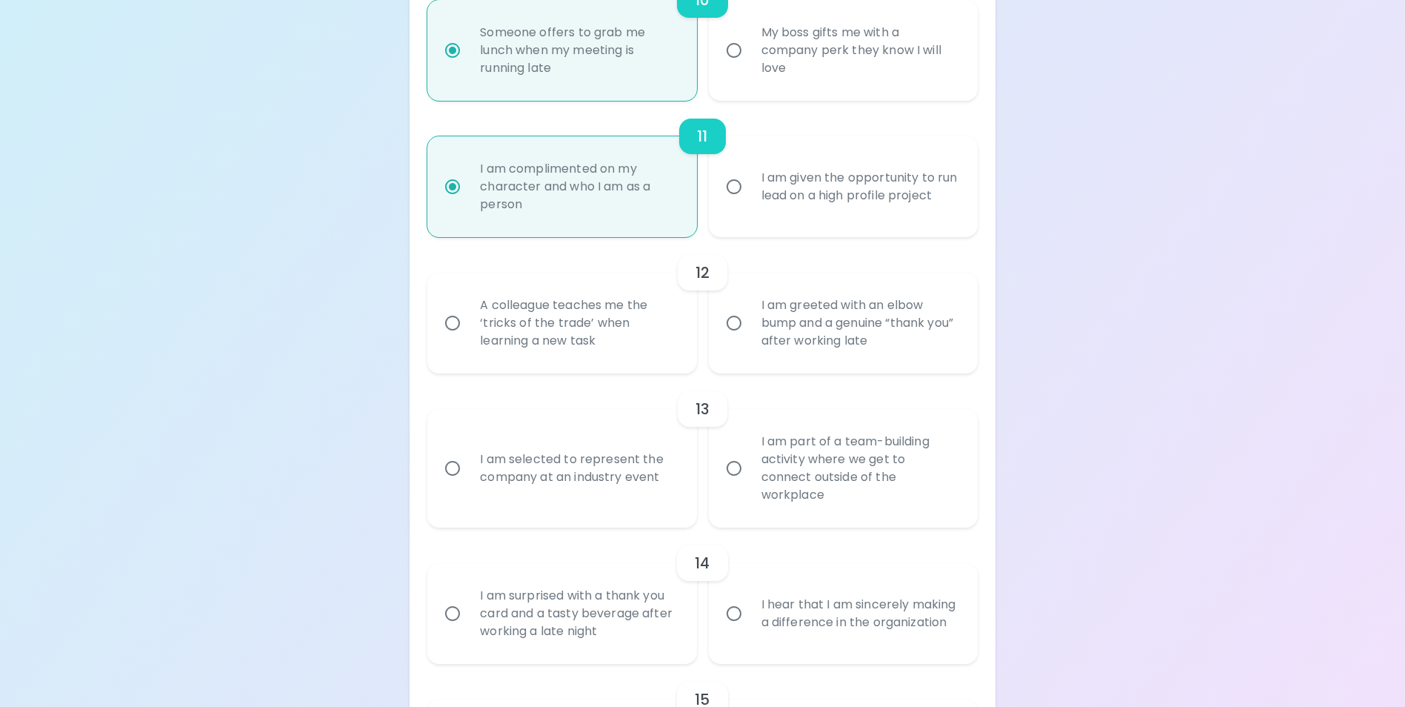
radio input "true"
click at [862, 363] on div "I am greeted with an elbow bump and a genuine “thank you” after working late" at bounding box center [860, 322] width 220 height 89
click at [750, 338] on input "I am greeted with an elbow bump and a genuine “thank you” after working late" at bounding box center [733, 322] width 31 height 31
radio input "false"
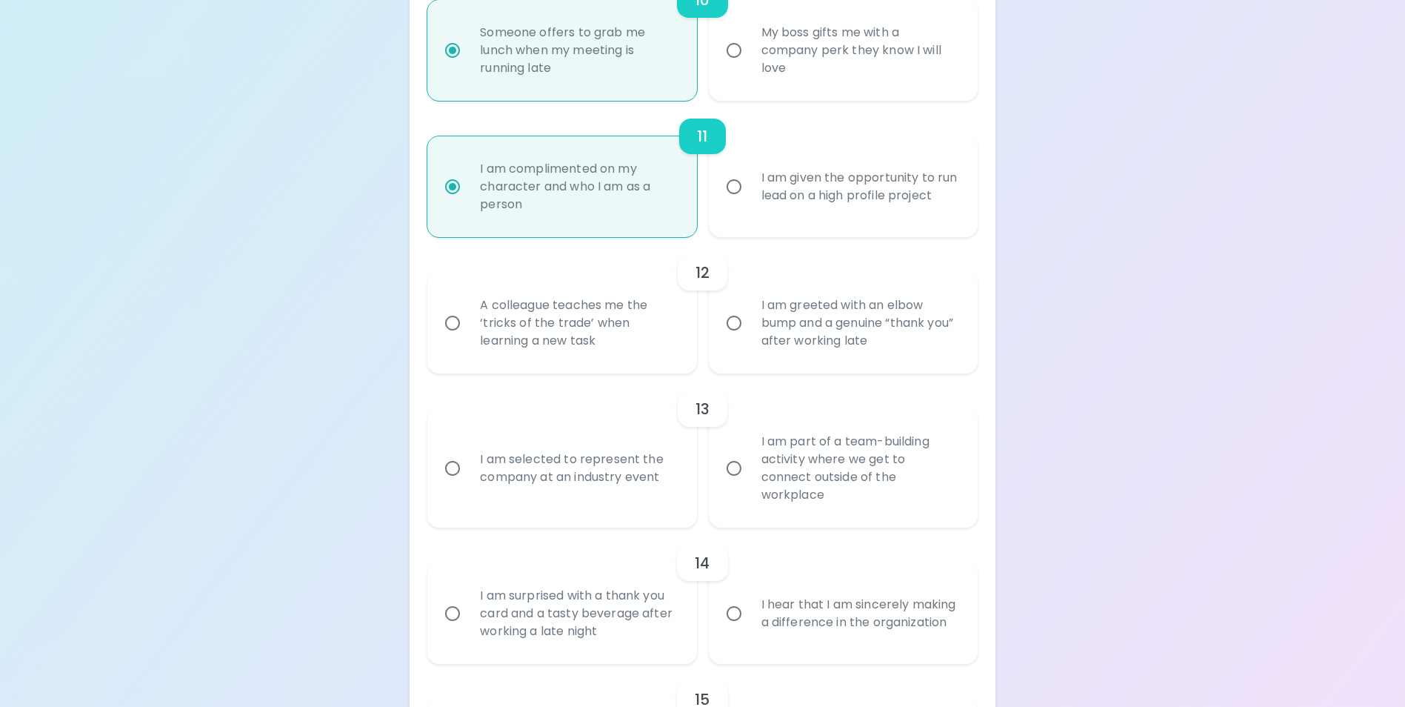
radio input "false"
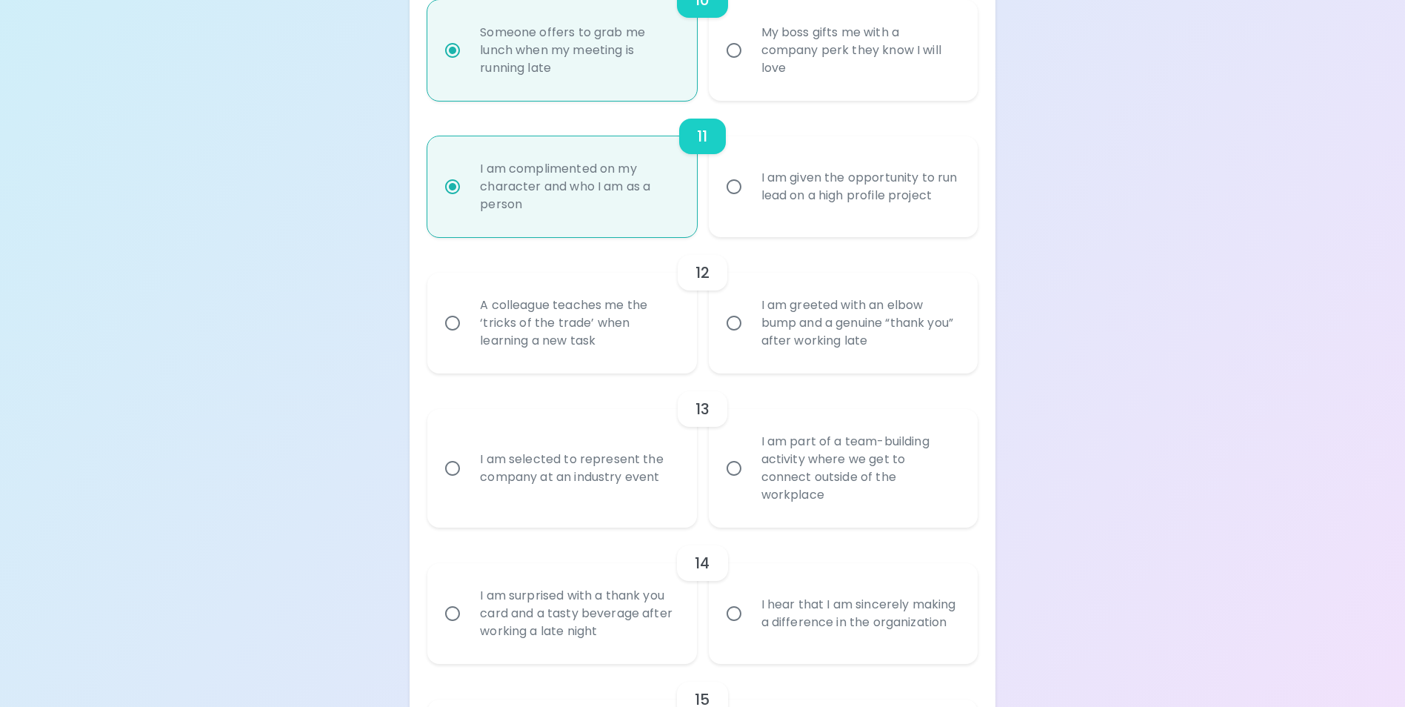
radio input "false"
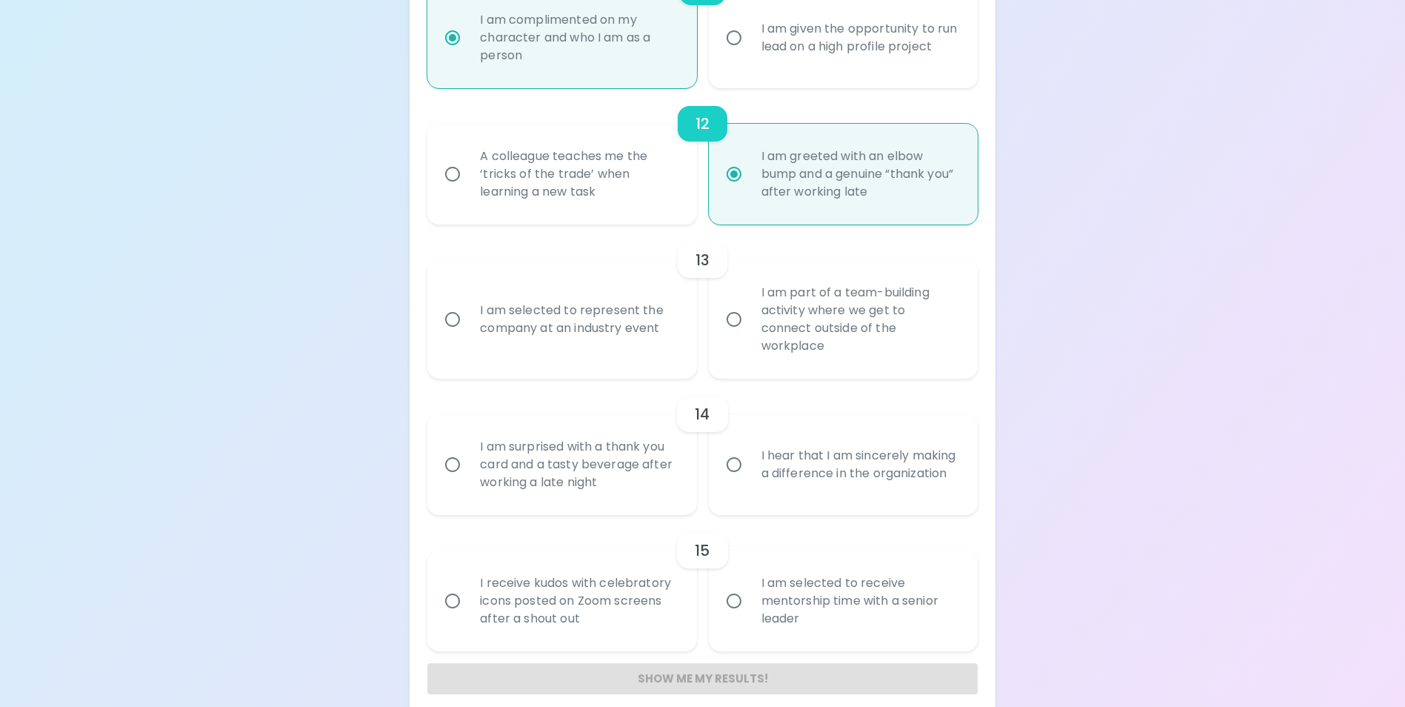
scroll to position [1783, 0]
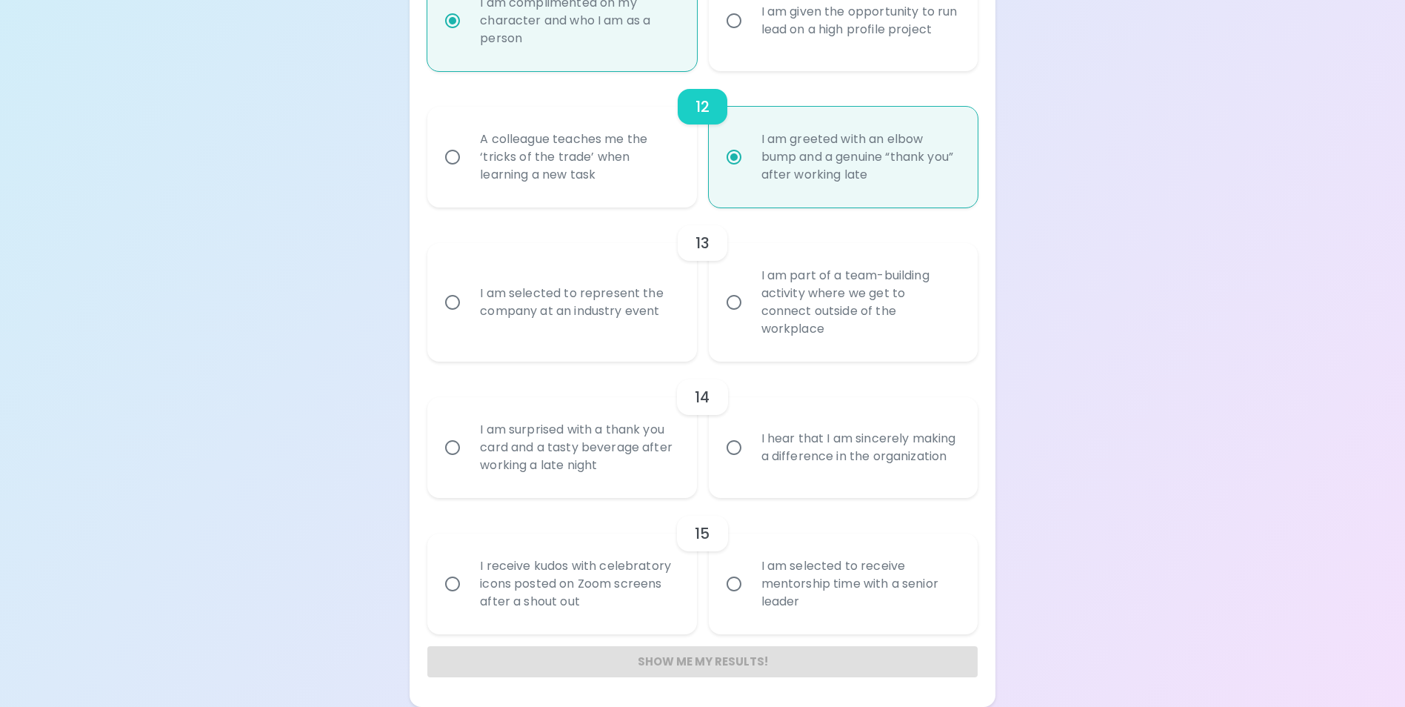
radio input "true"
click at [751, 343] on div "I am part of a team-building activity where we get to connect outside of the wo…" at bounding box center [860, 302] width 220 height 107
click at [750, 318] on input "I am part of a team-building activity where we get to connect outside of the wo…" at bounding box center [733, 302] width 31 height 31
radio input "false"
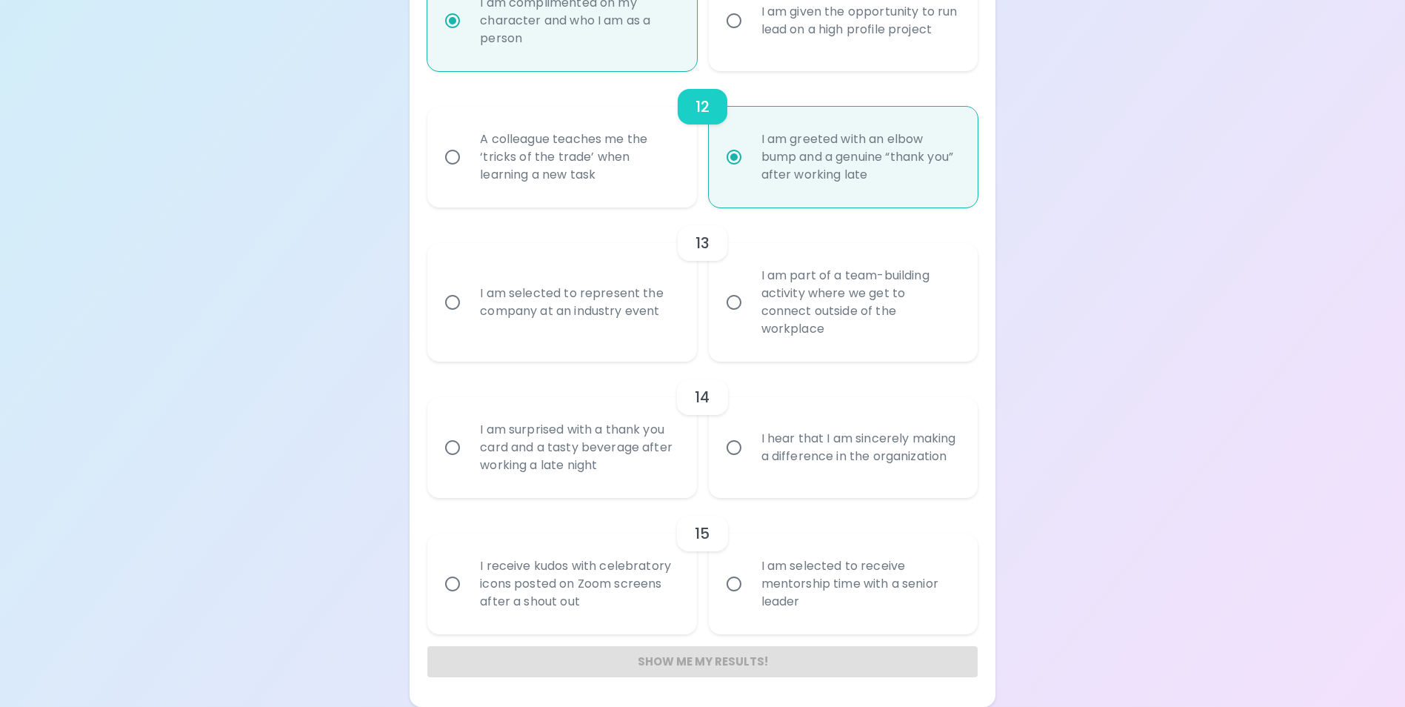
radio input "false"
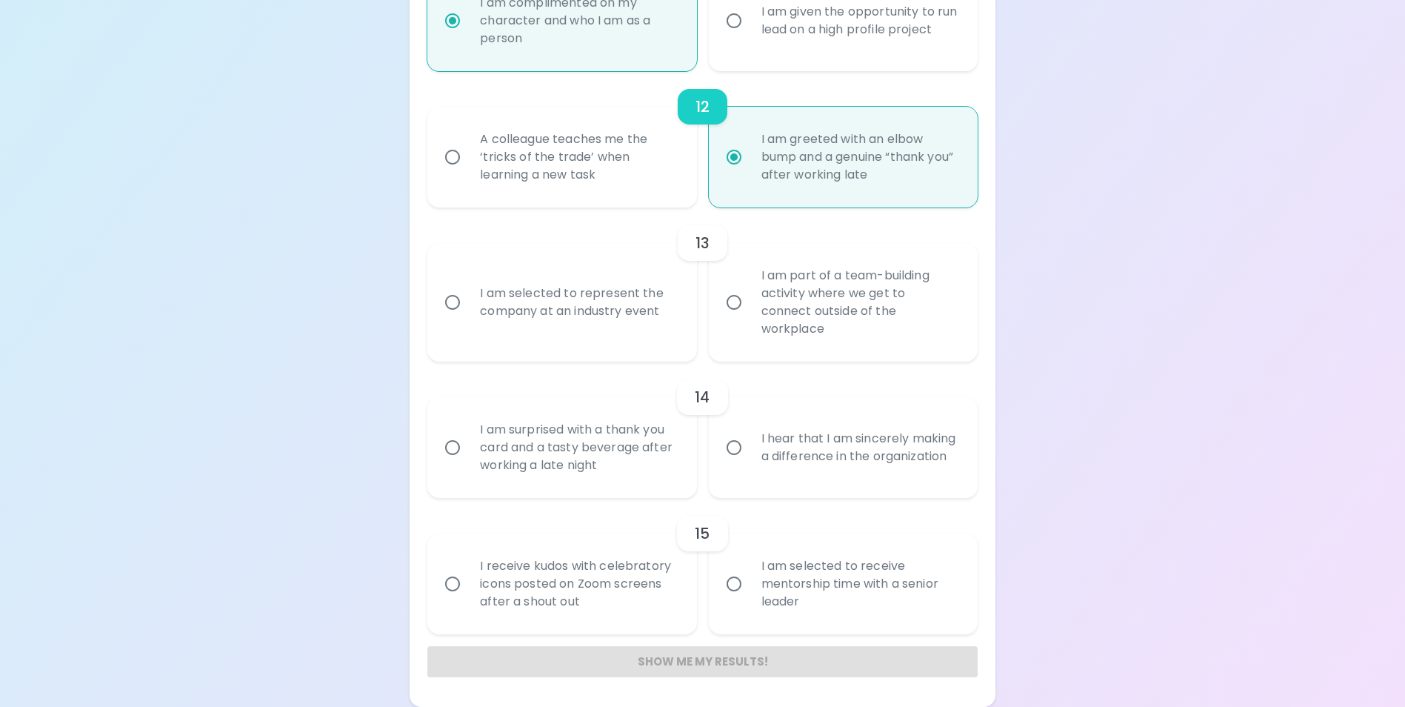
radio input "false"
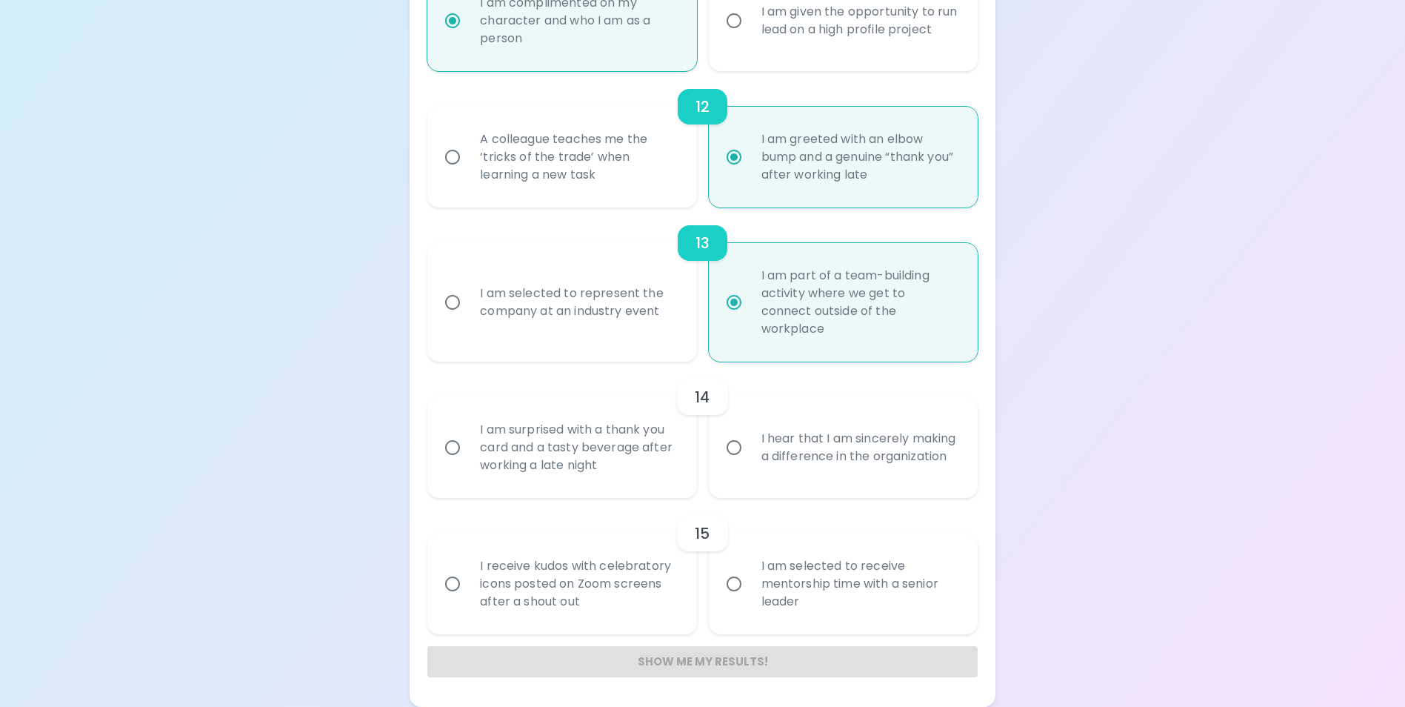
radio input "true"
click at [881, 467] on div "I hear that I am sincerely making a difference in the organization" at bounding box center [860, 447] width 220 height 71
click at [750, 463] on input "I hear that I am sincerely making a difference in the organization" at bounding box center [733, 447] width 31 height 31
radio input "false"
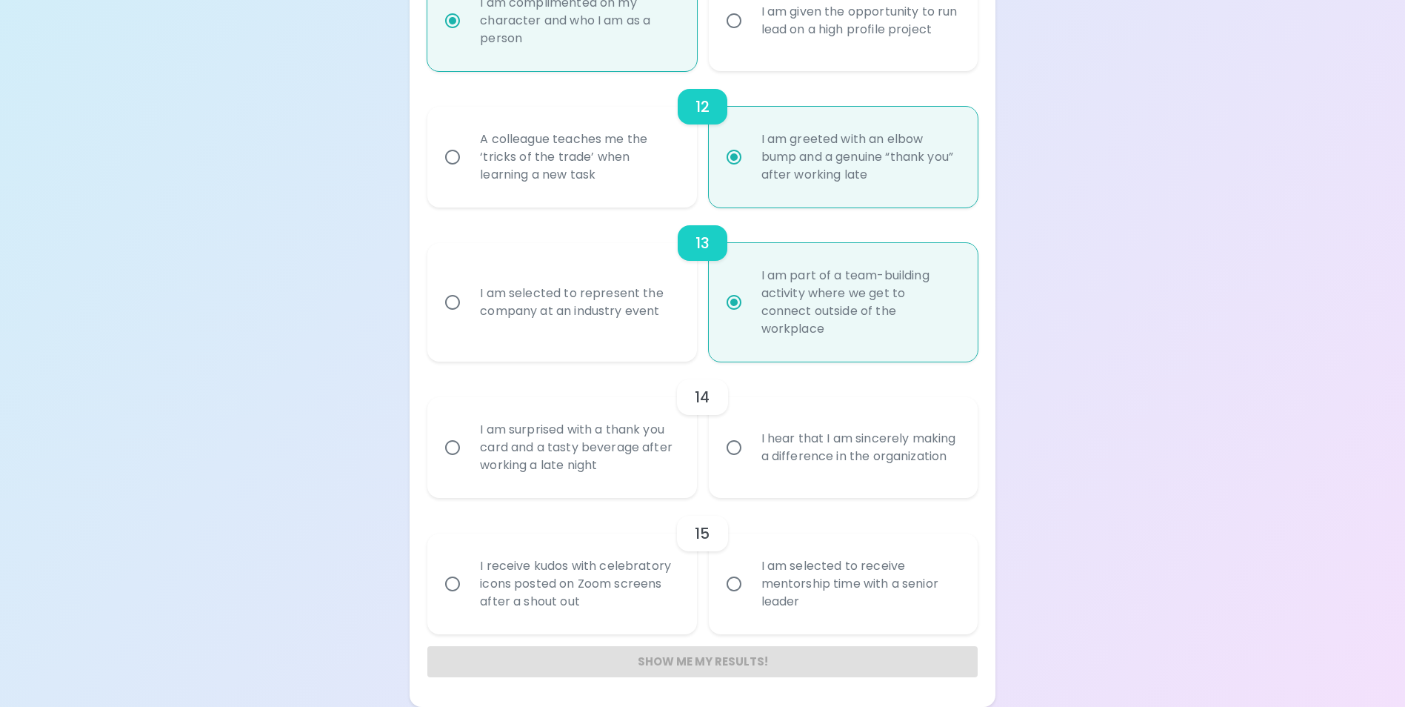
radio input "false"
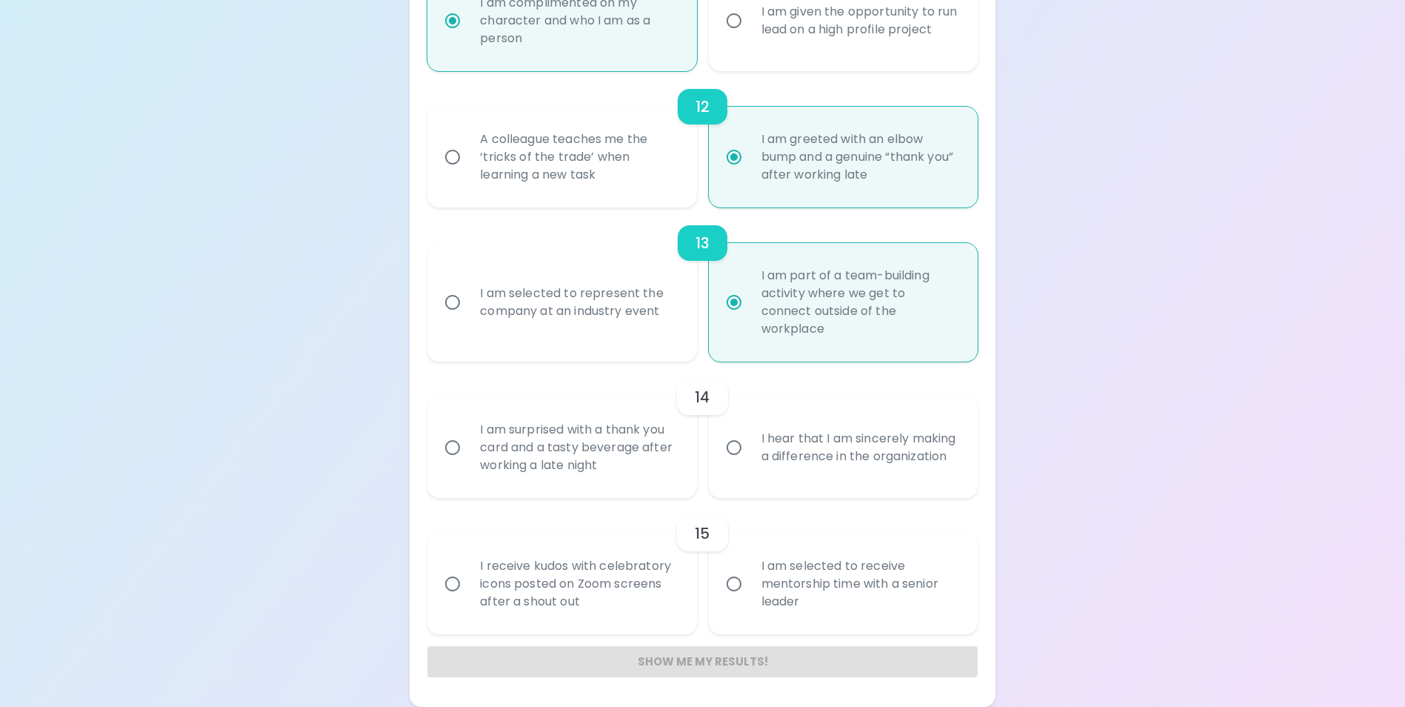
radio input "false"
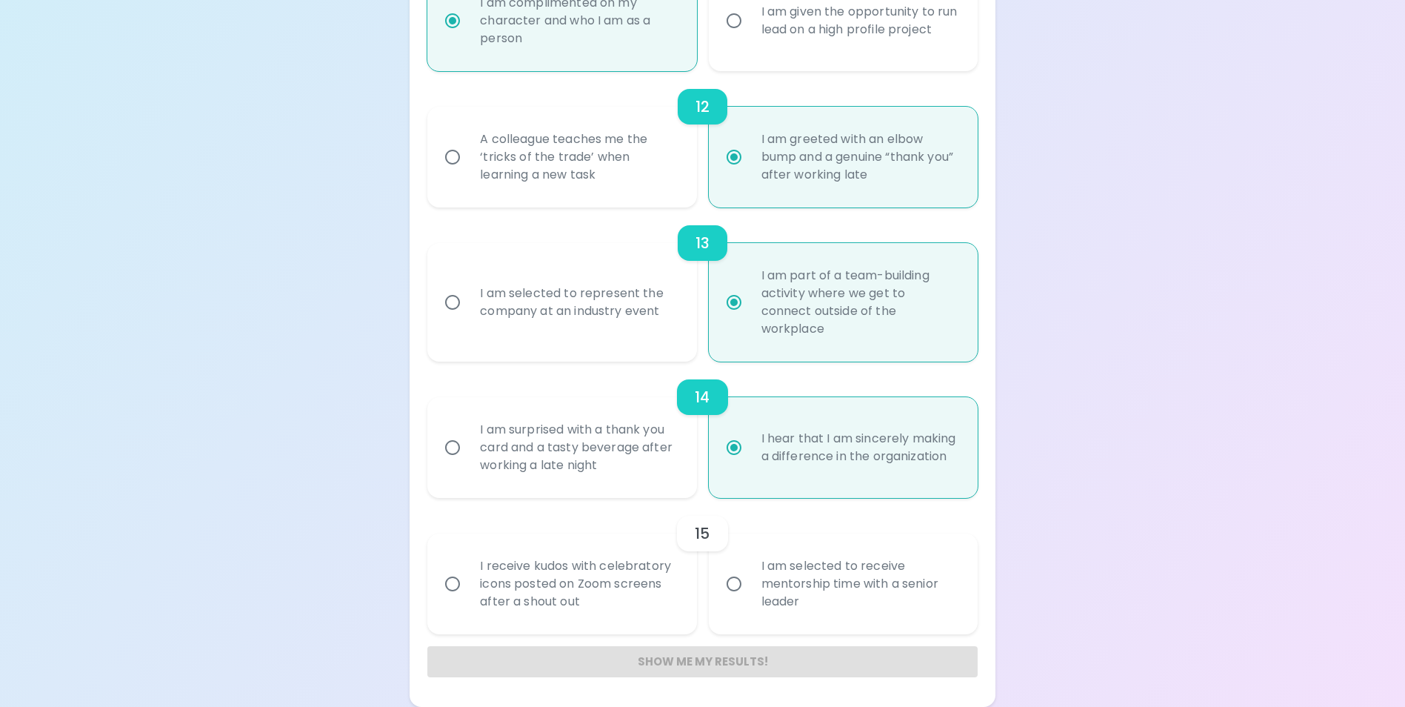
radio input "true"
click at [643, 603] on div "I receive kudos with celebratory icons posted on Zoom screens after a shout out" at bounding box center [578, 583] width 220 height 89
click at [468, 599] on input "I receive kudos with celebratory icons posted on Zoom screens after a shout out" at bounding box center [452, 583] width 31 height 31
radio input "false"
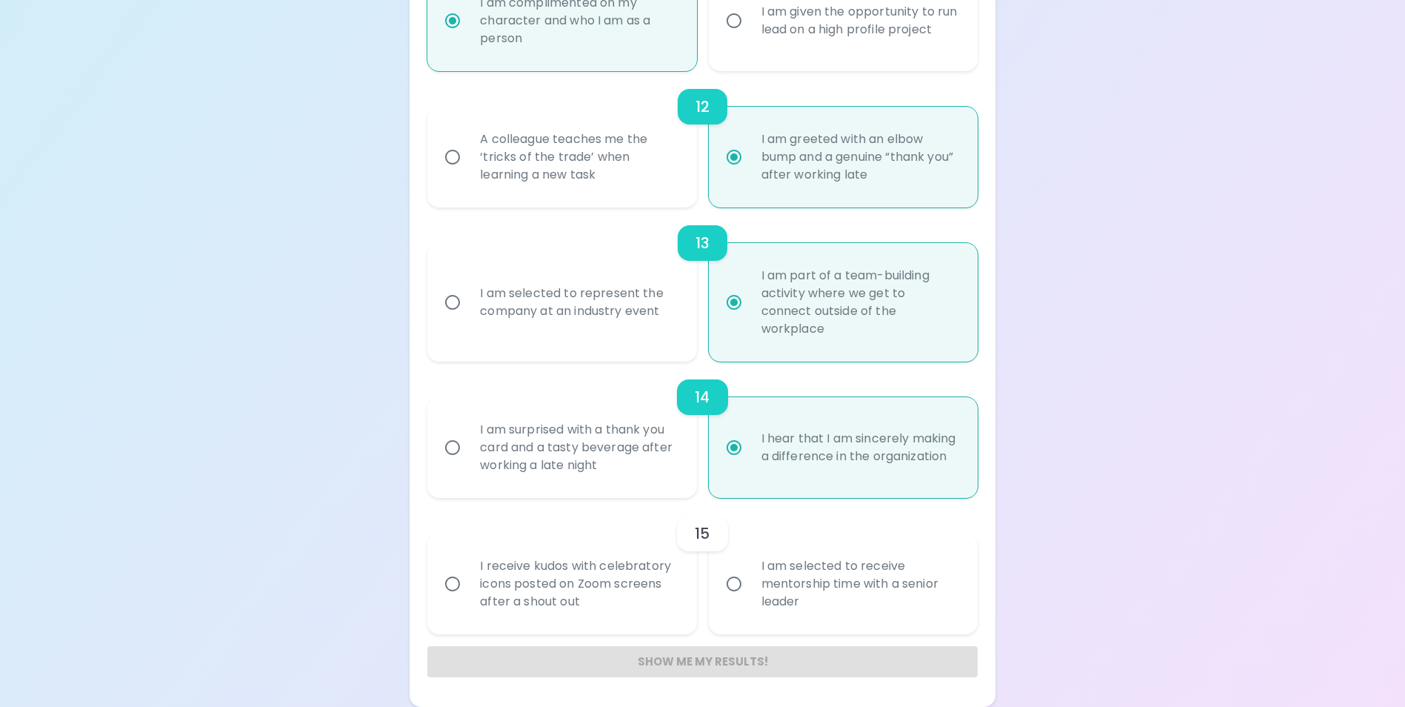
radio input "false"
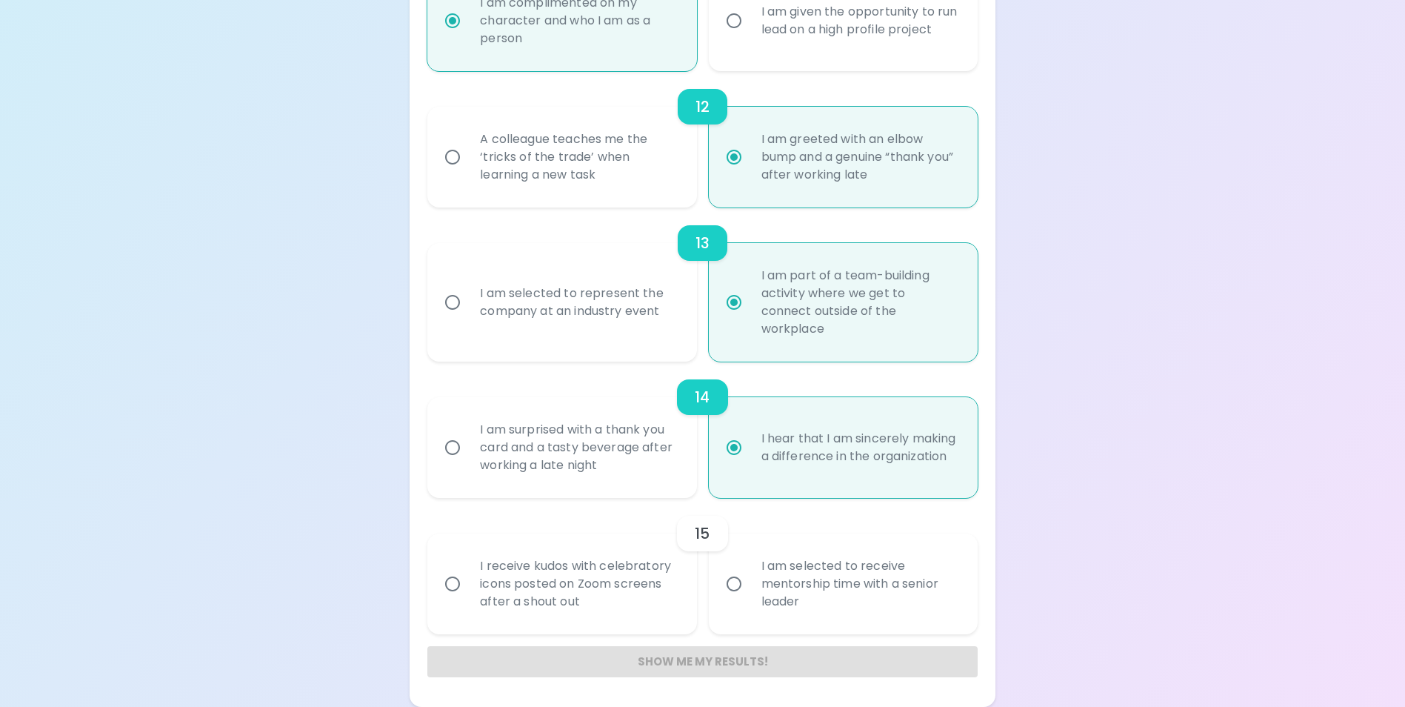
radio input "false"
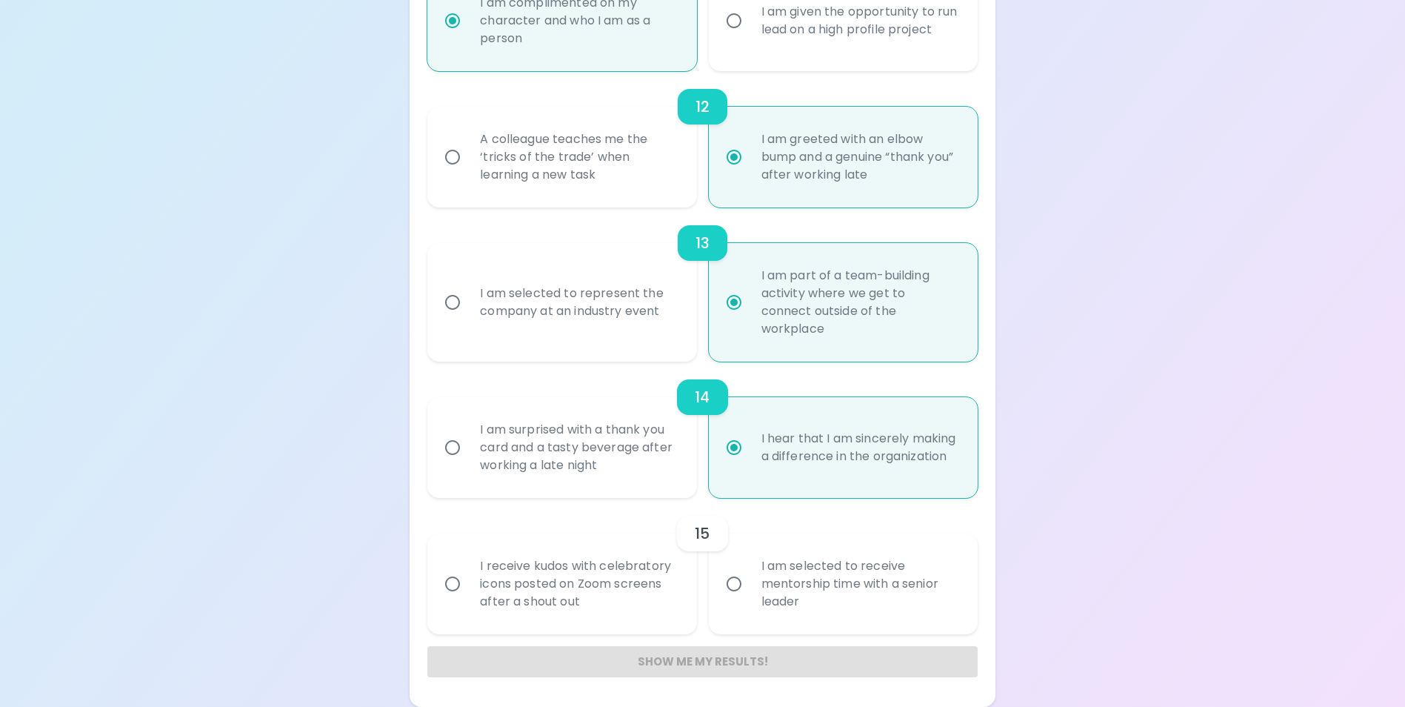
radio input "false"
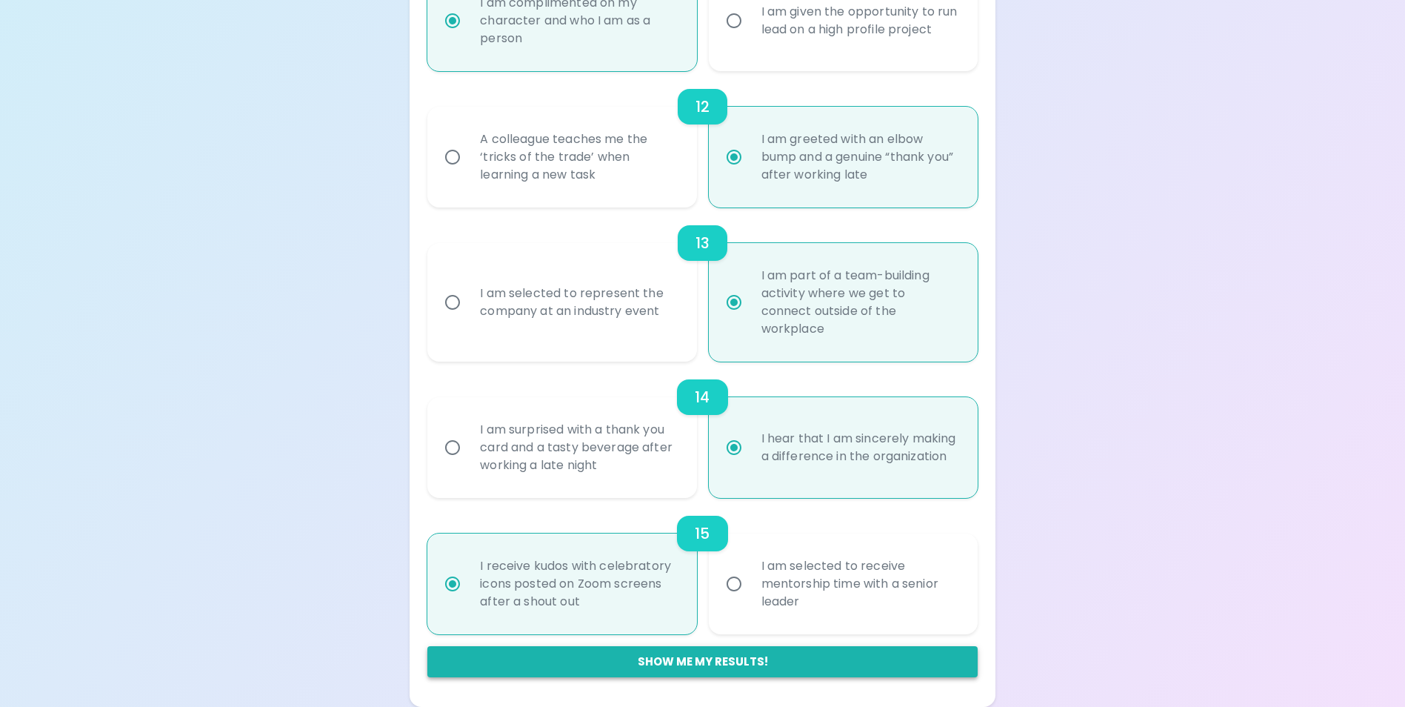
radio input "true"
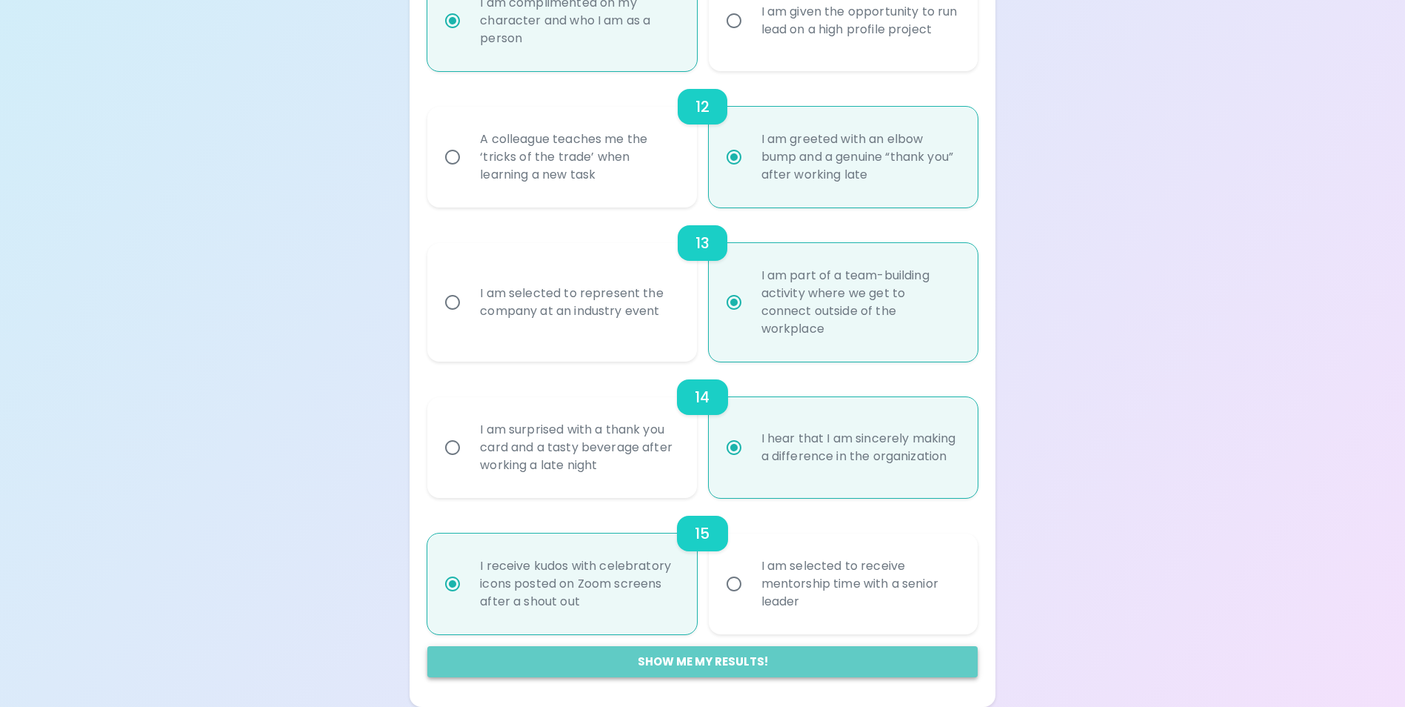
click at [705, 667] on button "Show me my results!" at bounding box center [702, 661] width 550 height 31
radio input "false"
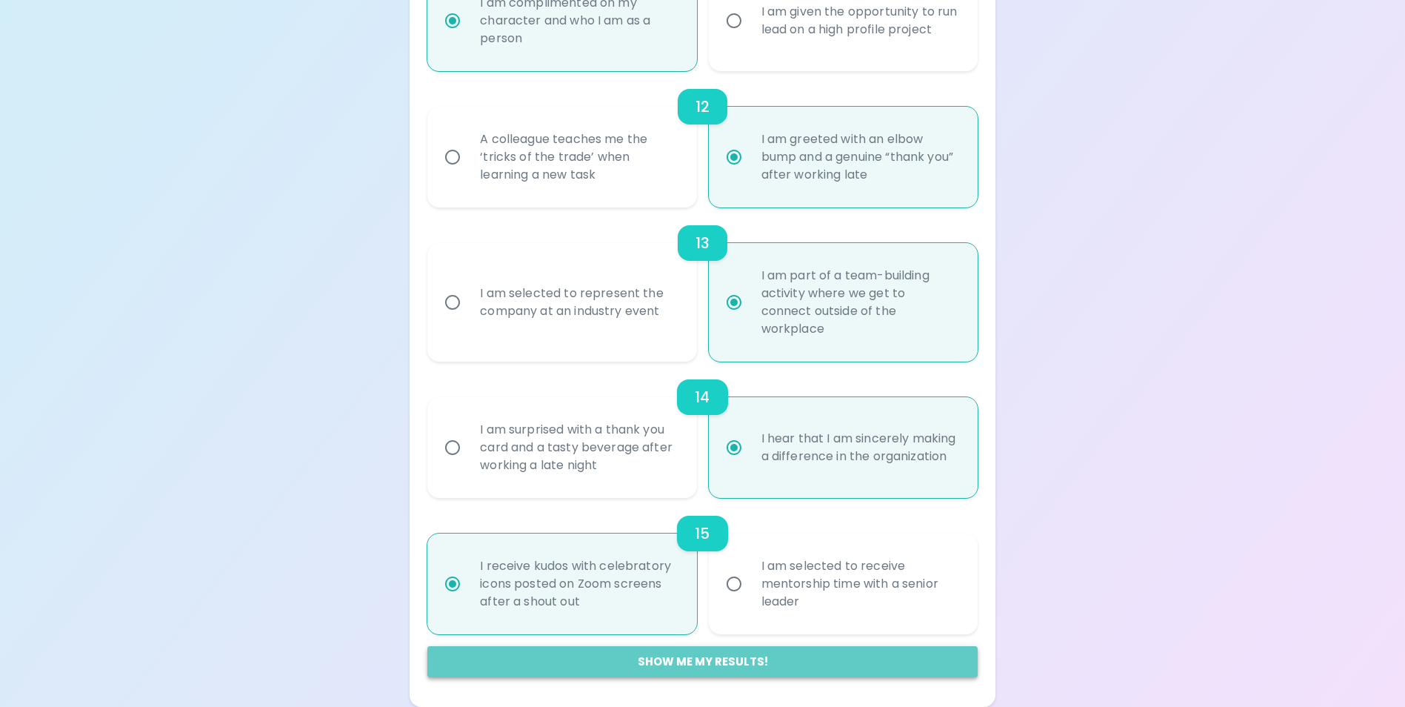
radio input "false"
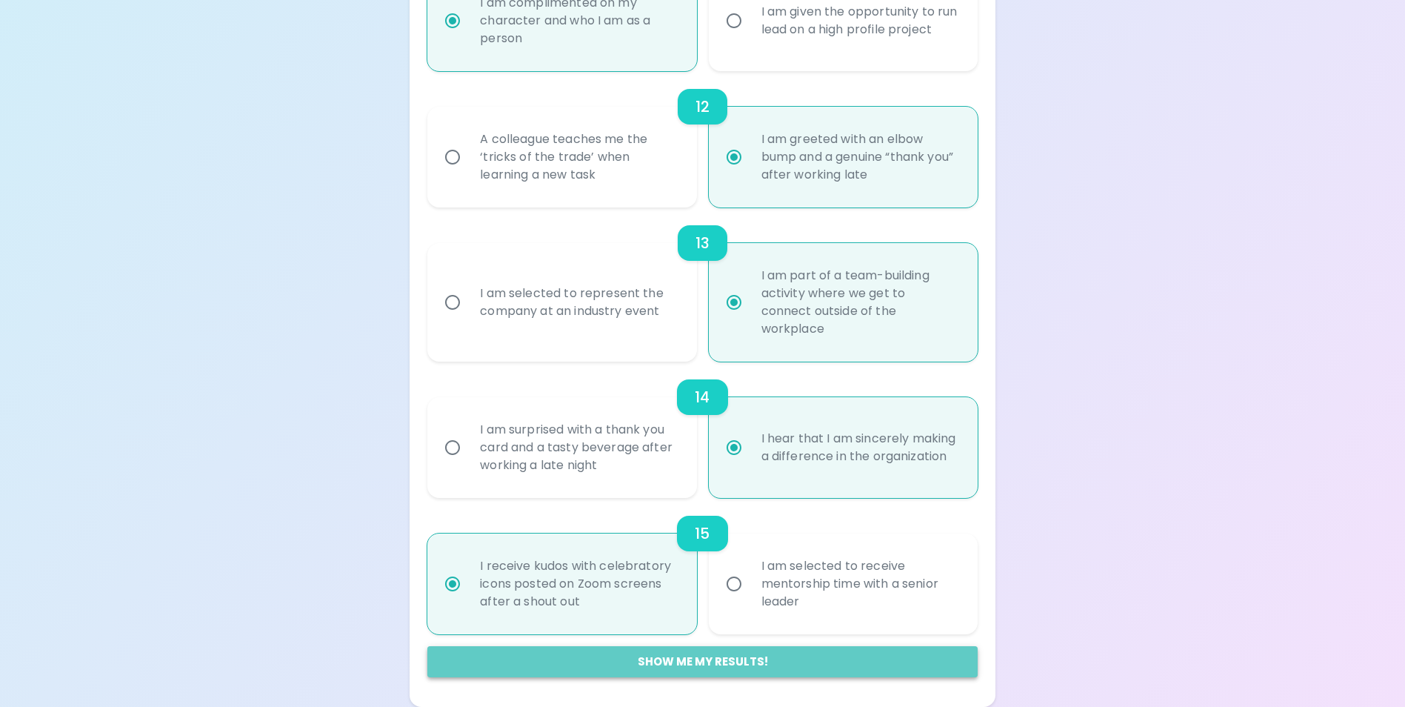
radio input "false"
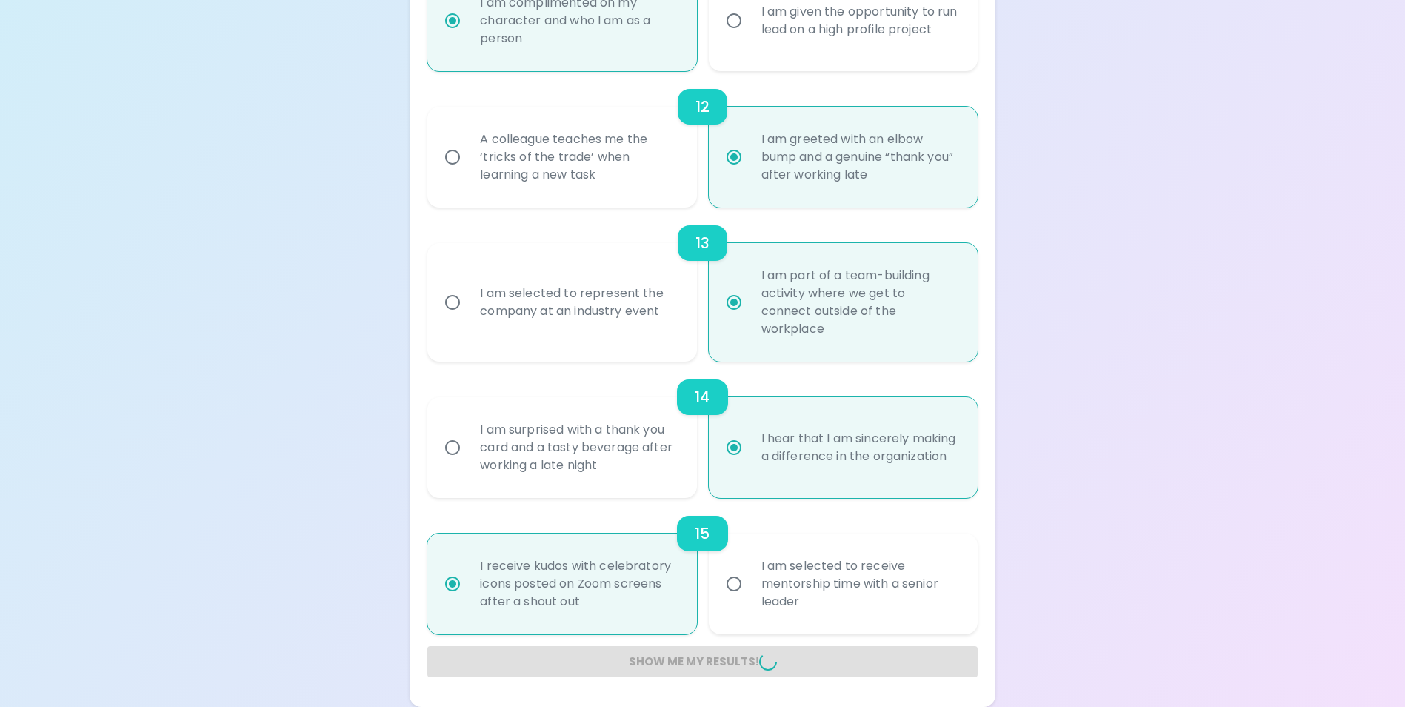
radio input "false"
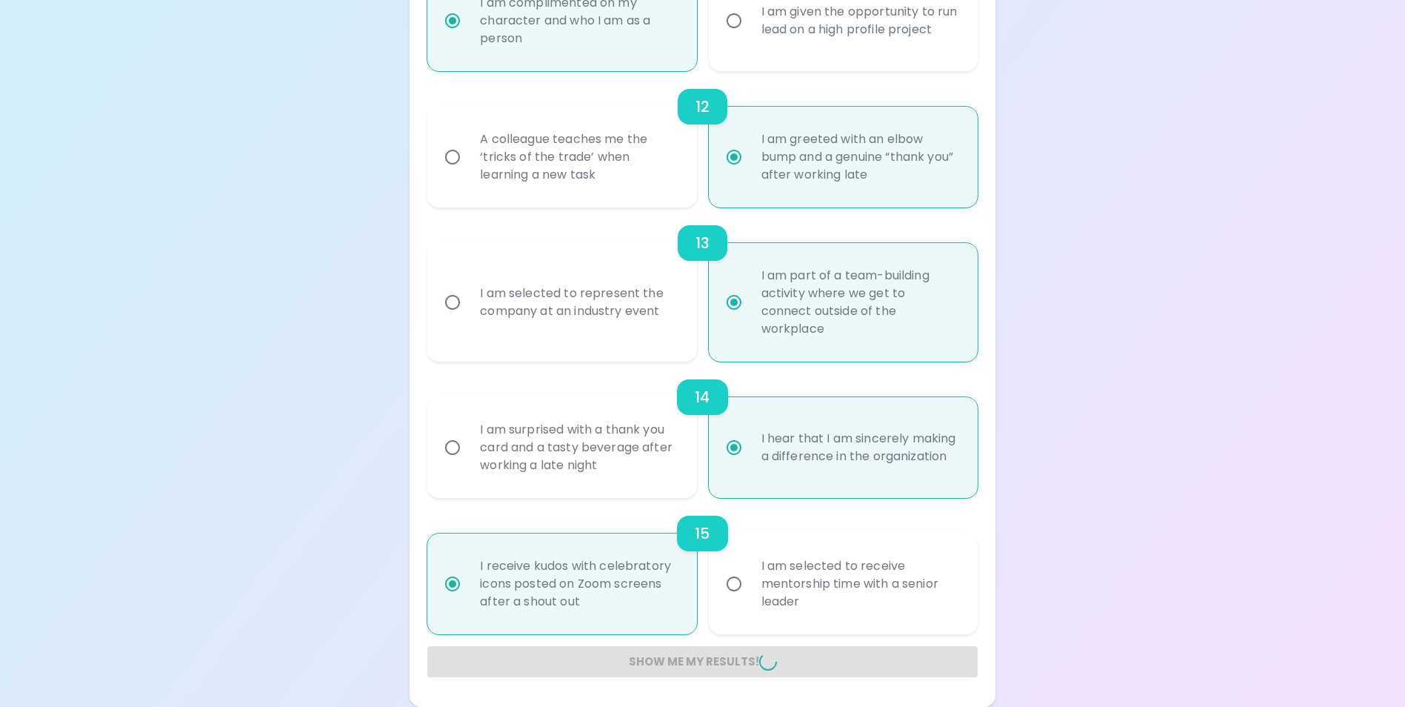
radio input "false"
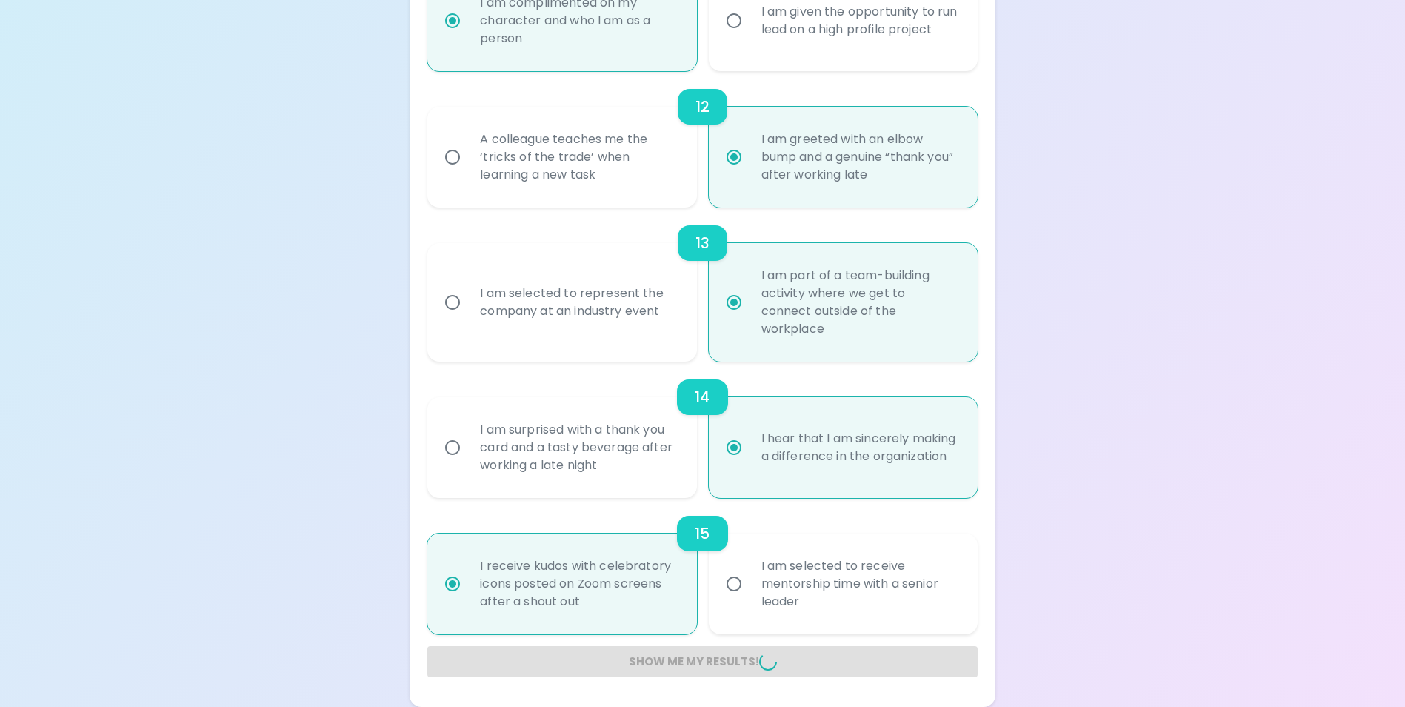
radio input "false"
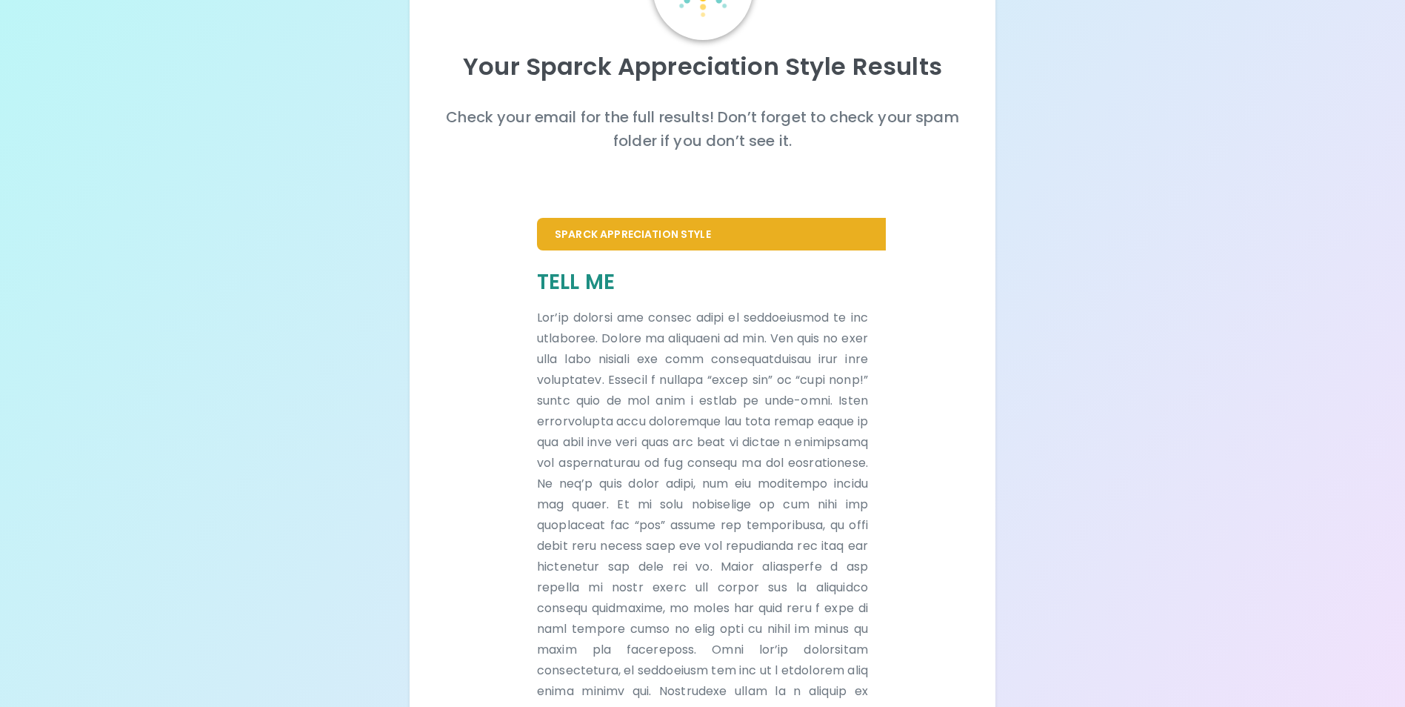
scroll to position [0, 0]
